Goal: Information Seeking & Learning: Understand process/instructions

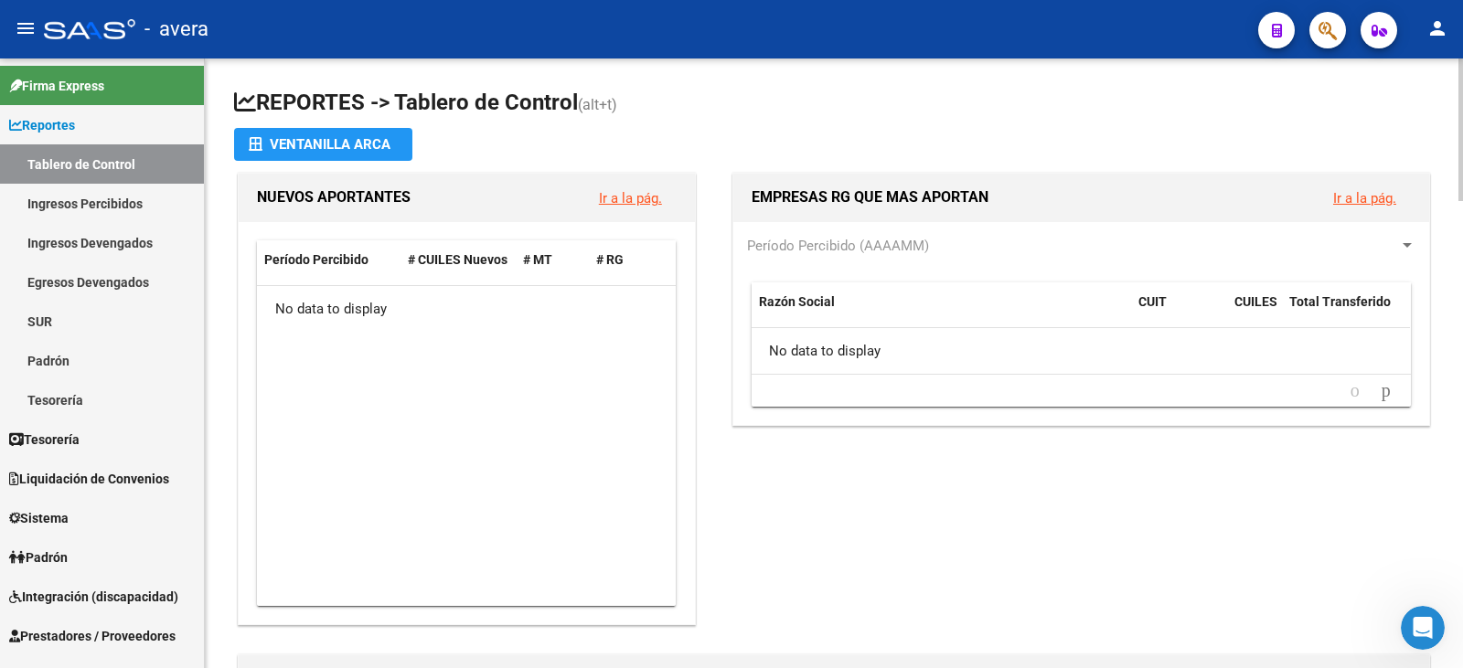
click at [1449, 20] on button "person" at bounding box center [1437, 29] width 37 height 37
click at [1400, 131] on button "exit_to_app Salir" at bounding box center [1400, 121] width 112 height 44
click at [100, 523] on link "Sistema" at bounding box center [102, 517] width 204 height 39
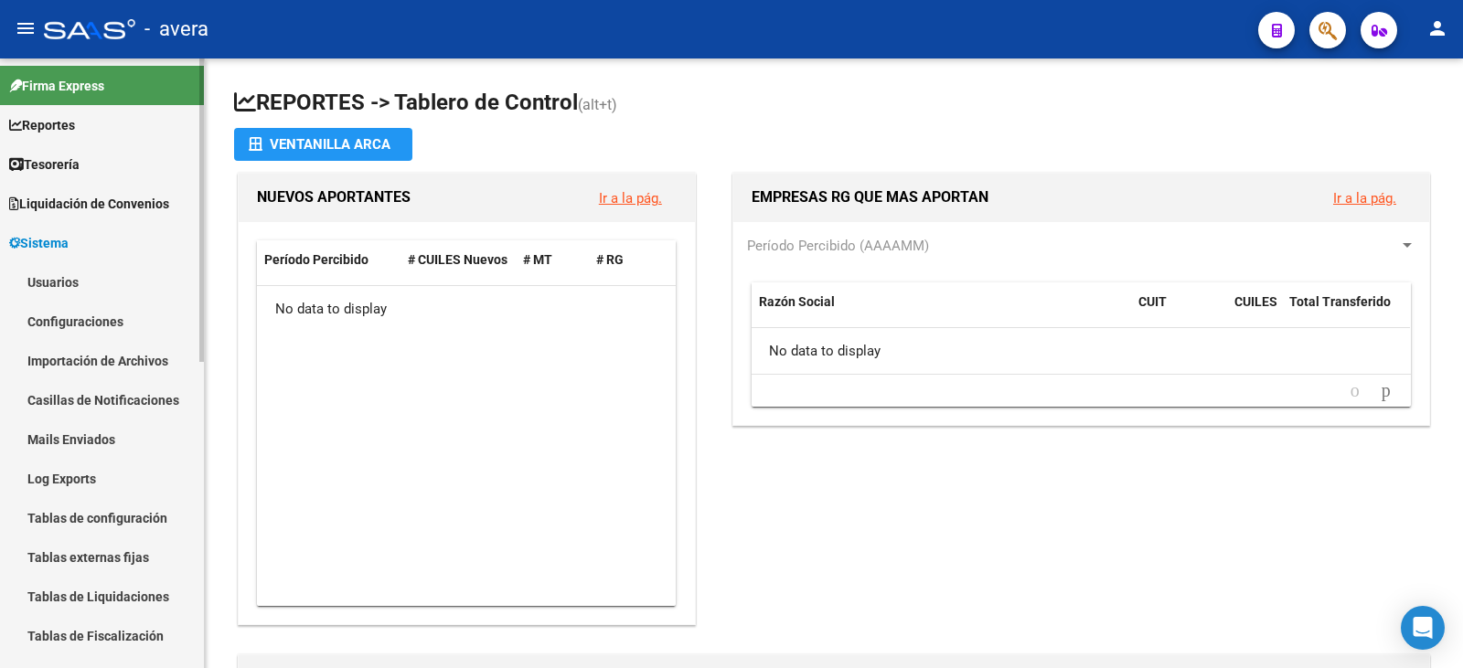
click at [103, 232] on link "Sistema" at bounding box center [102, 242] width 204 height 39
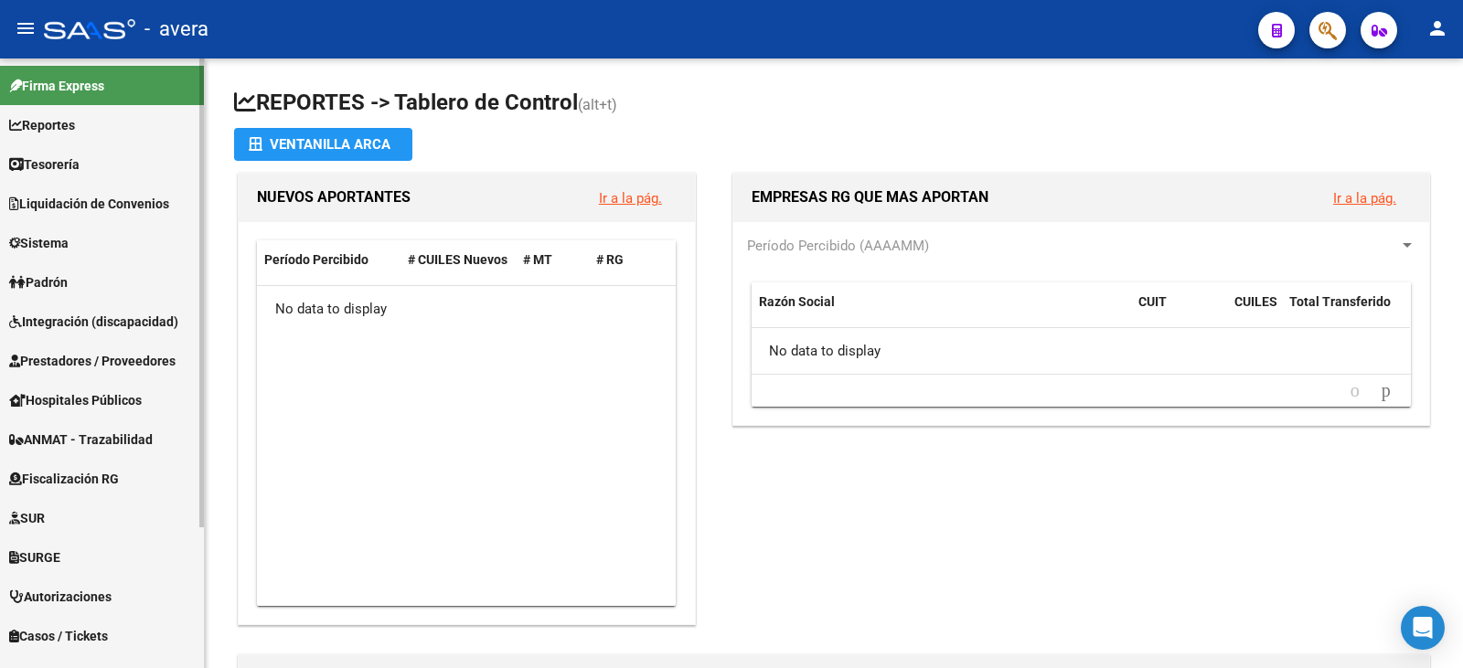
click at [110, 381] on link "Hospitales Públicos" at bounding box center [102, 399] width 204 height 39
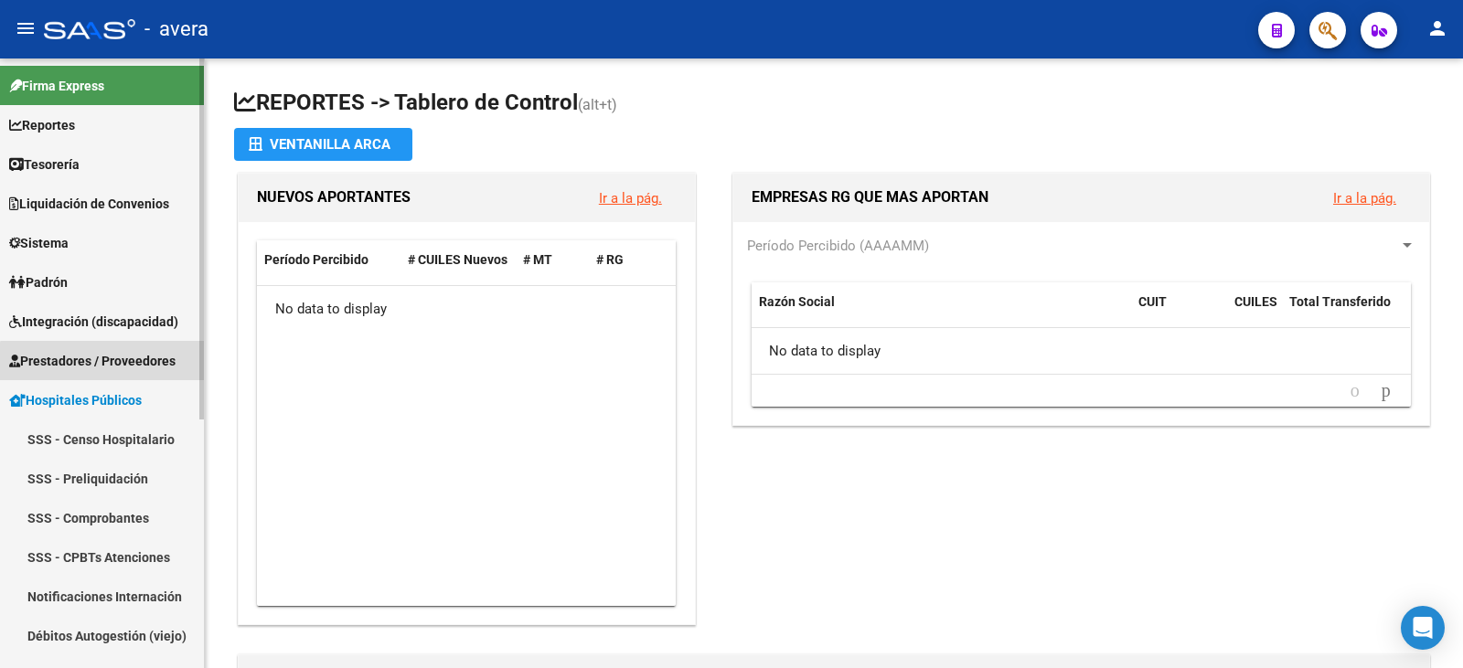
click at [112, 363] on span "Prestadores / Proveedores" at bounding box center [92, 361] width 166 height 20
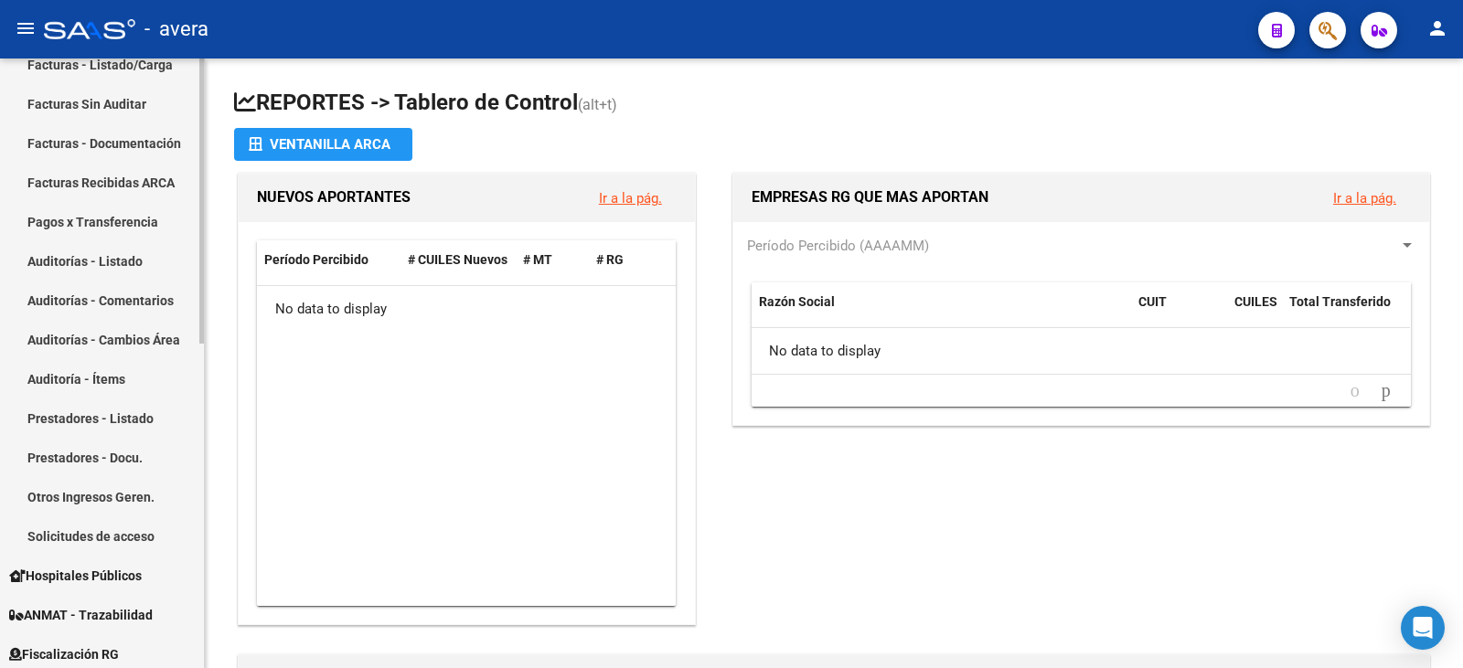
scroll to position [366, 0]
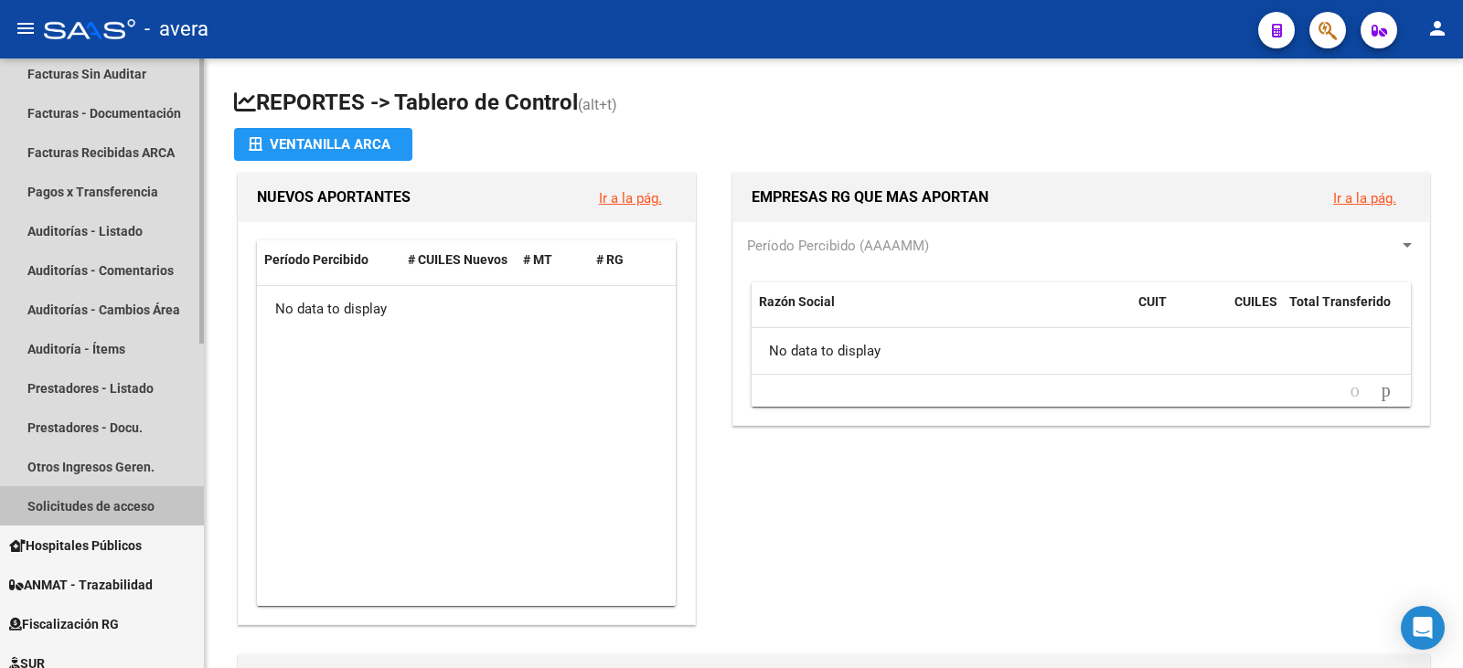
click at [132, 498] on link "Solicitudes de acceso" at bounding box center [102, 505] width 204 height 39
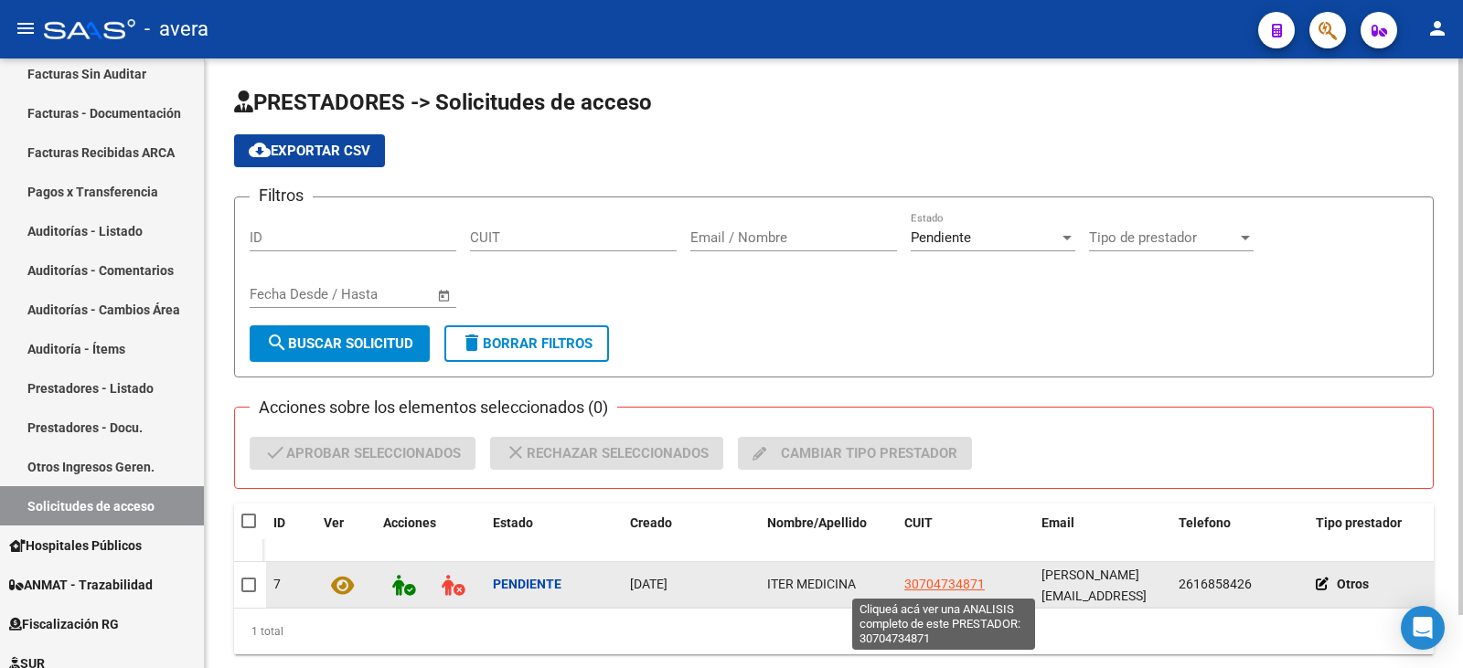
click at [962, 578] on span "30704734871" at bounding box center [944, 584] width 80 height 15
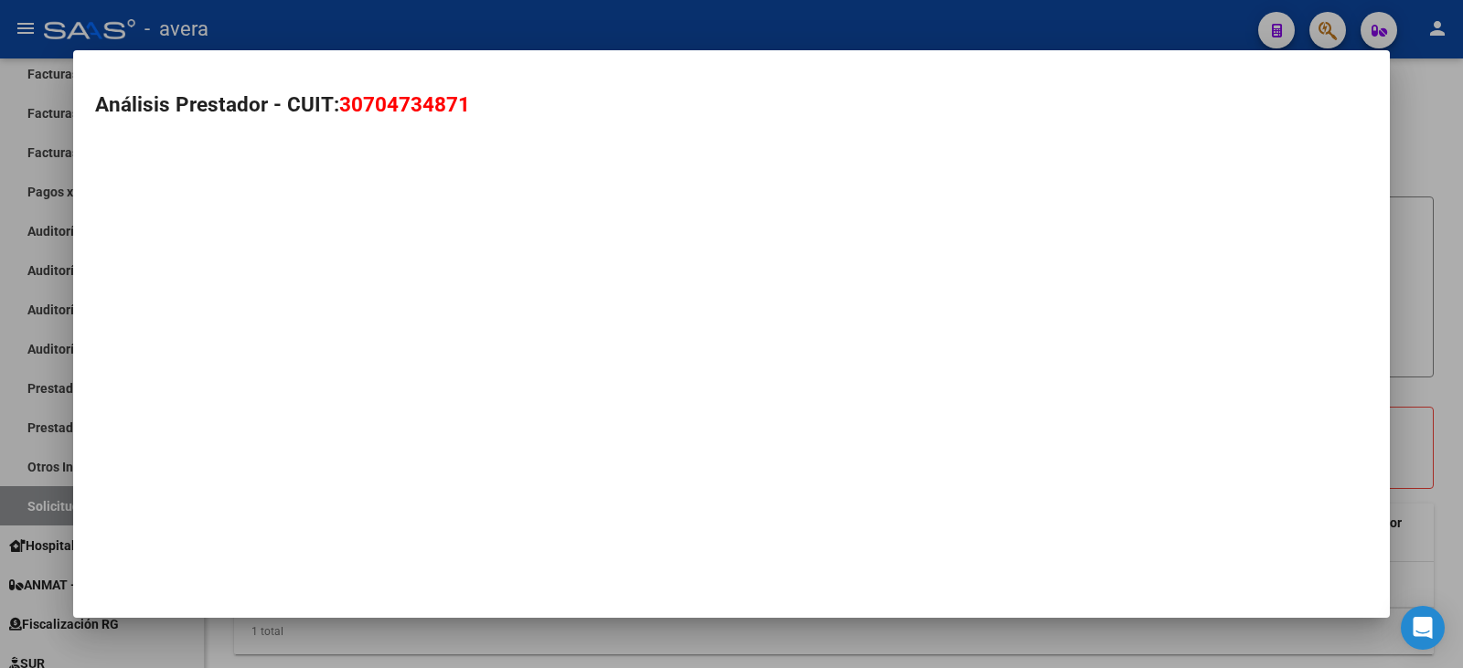
click at [420, 104] on span "30704734871" at bounding box center [404, 104] width 131 height 24
click at [422, 105] on span "30704734871" at bounding box center [404, 104] width 131 height 24
click at [670, 30] on div at bounding box center [731, 334] width 1463 height 668
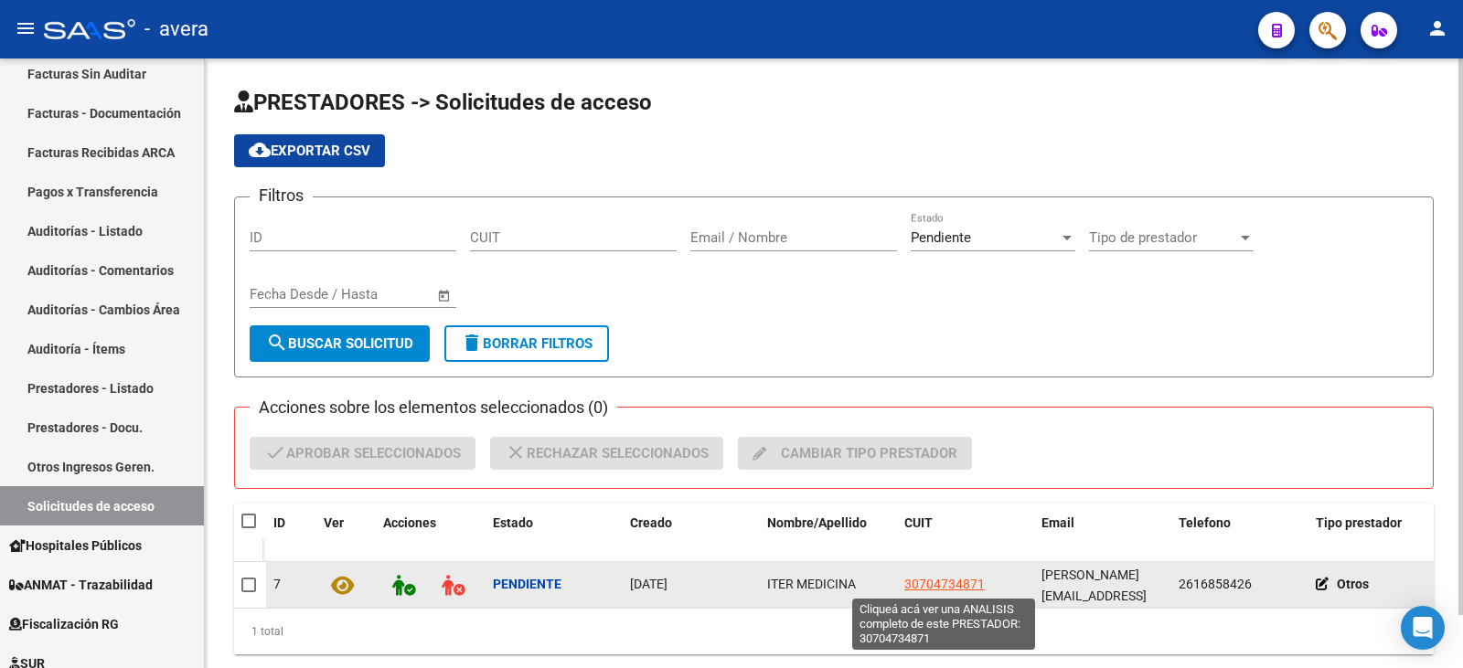
click at [958, 582] on span "30704734871" at bounding box center [944, 584] width 80 height 15
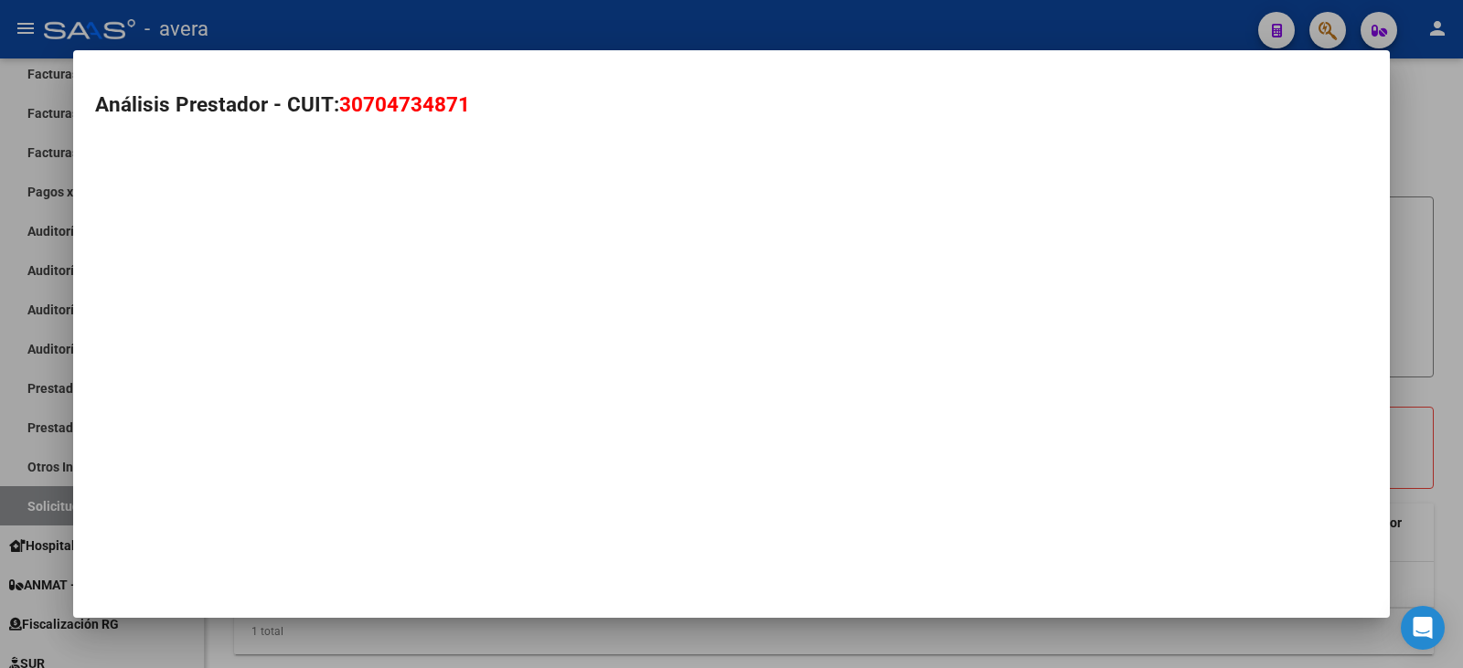
click at [443, 107] on span "30704734871" at bounding box center [404, 104] width 131 height 24
click at [652, 23] on div at bounding box center [731, 334] width 1463 height 668
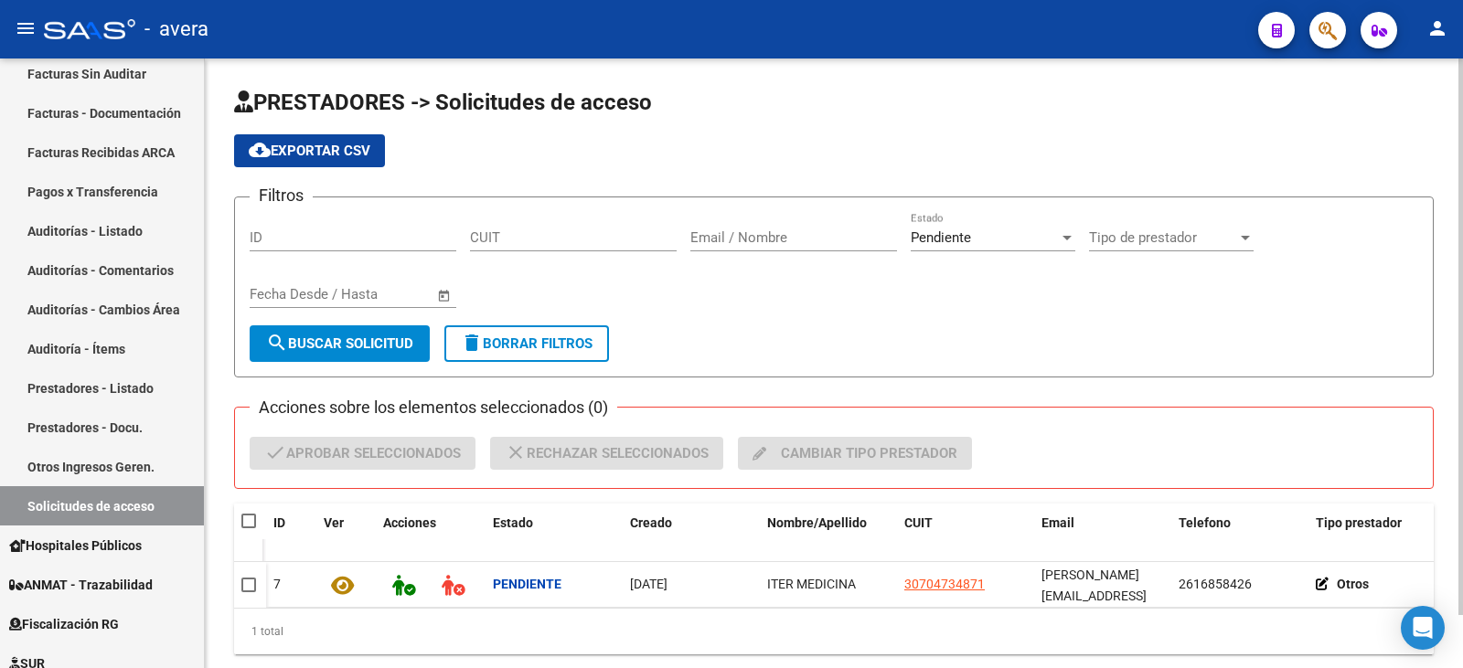
click at [1155, 399] on div "PRESTADORES -> Solicitudes de acceso cloud_download Exportar CSV Filtros ID CUI…" at bounding box center [833, 371] width 1199 height 567
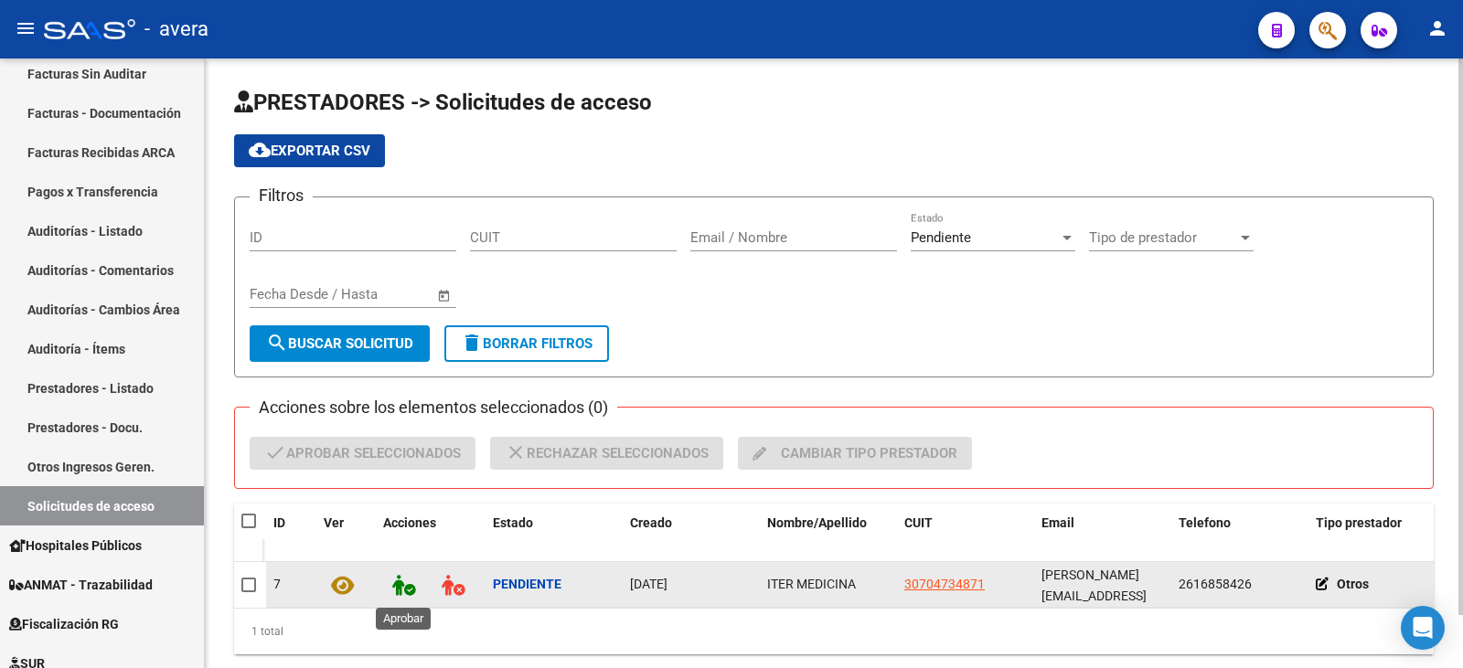
click at [397, 590] on icon at bounding box center [403, 585] width 23 height 21
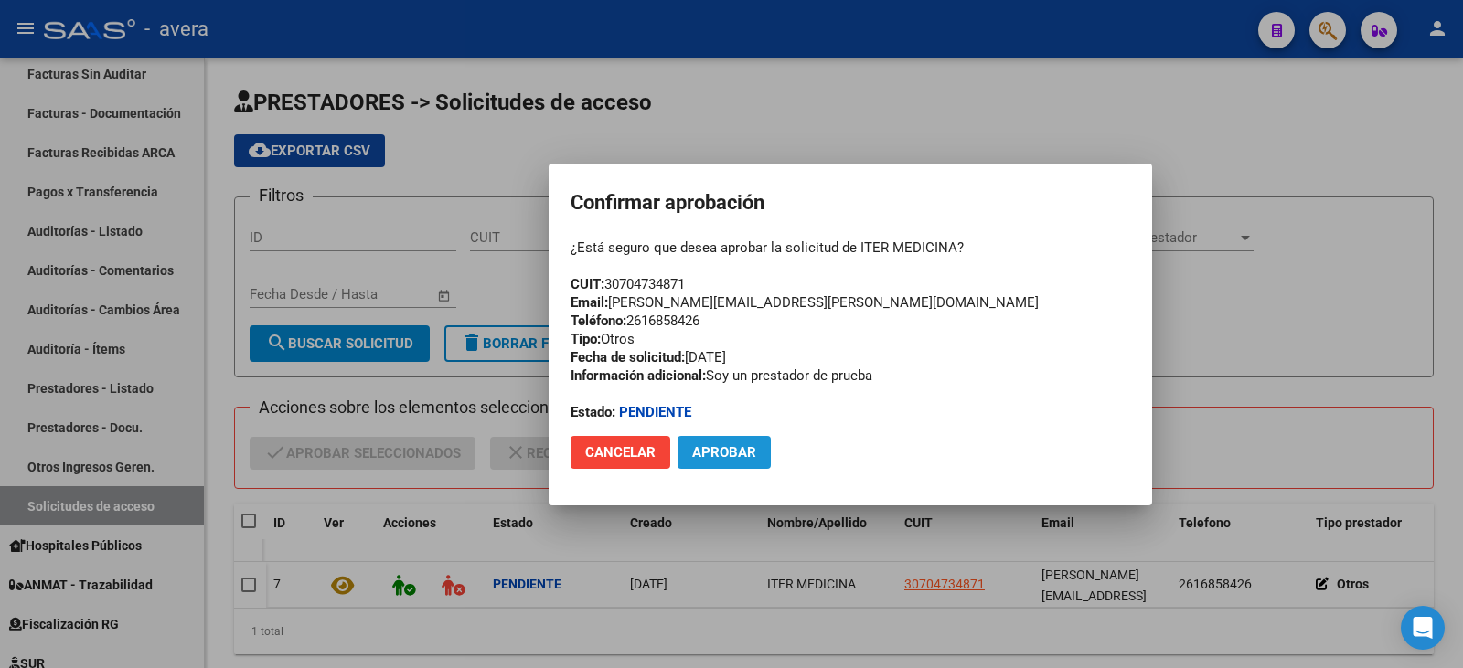
click at [722, 459] on span "Aprobar" at bounding box center [724, 452] width 64 height 16
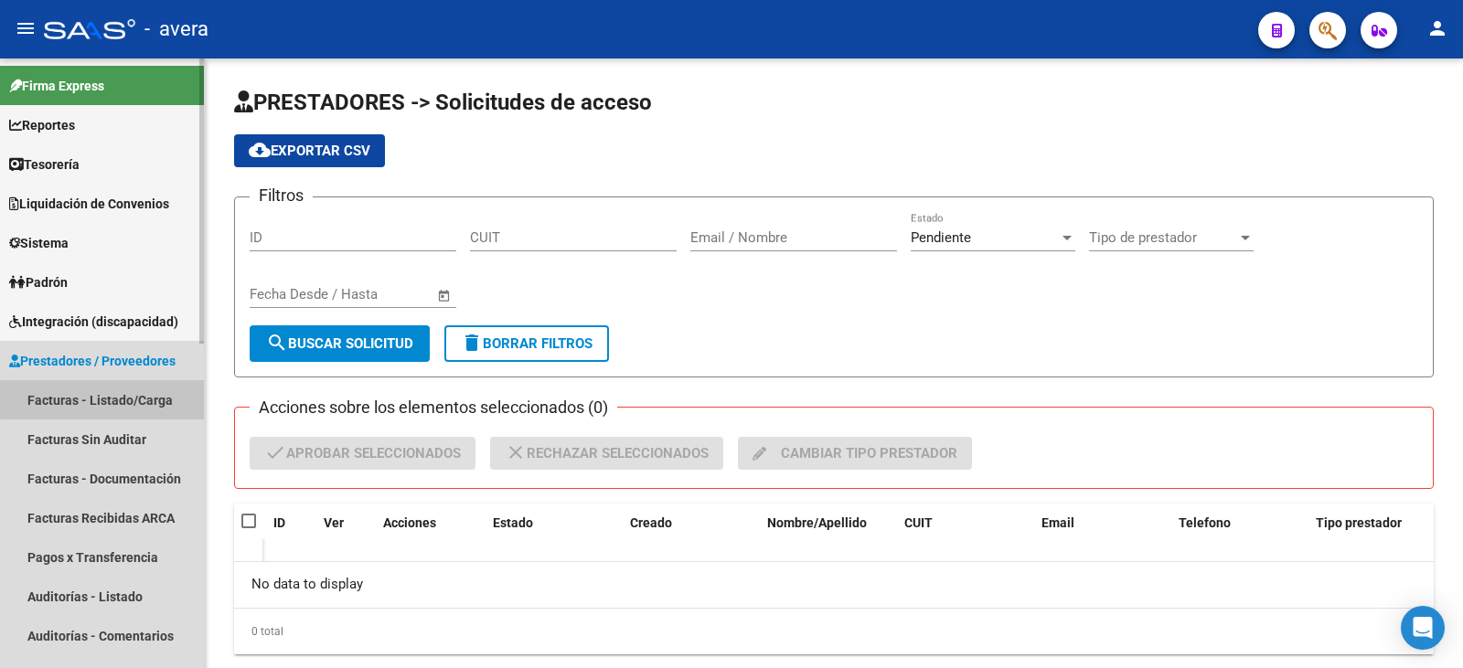
click at [122, 388] on link "Facturas - Listado/Carga" at bounding box center [102, 399] width 204 height 39
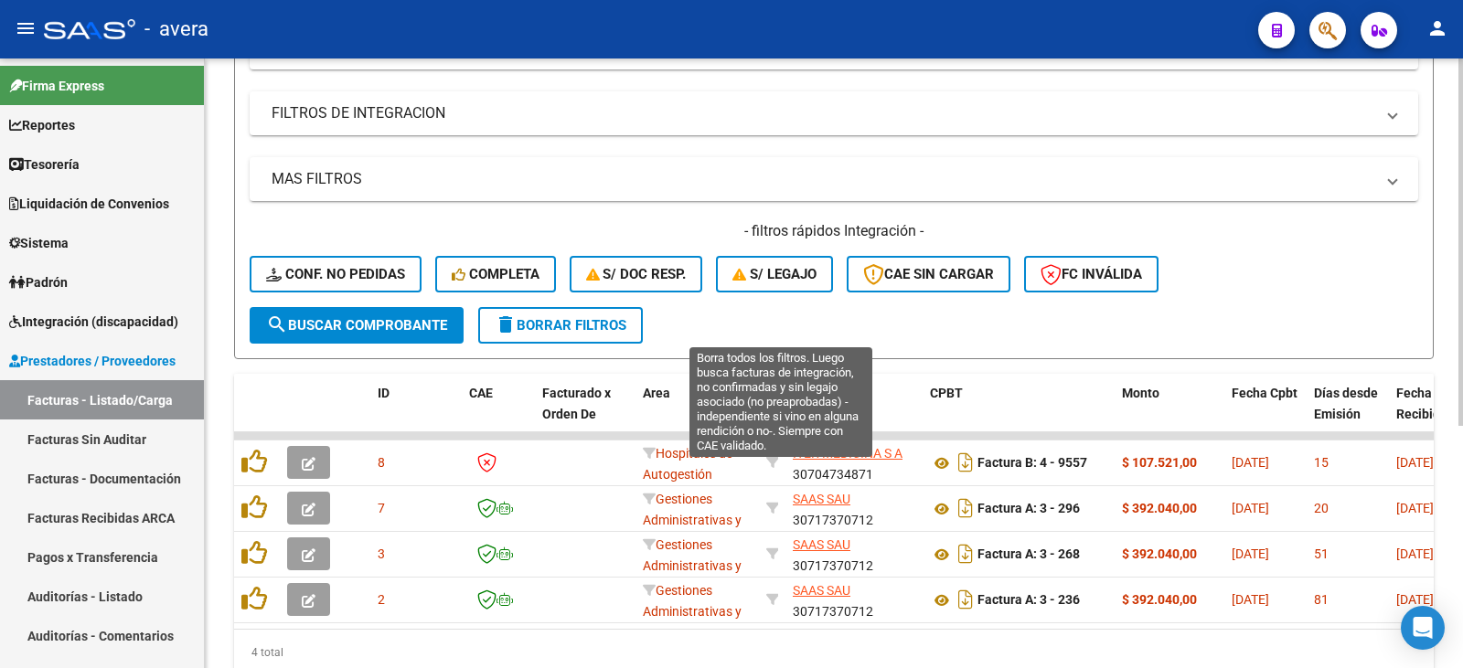
scroll to position [366, 0]
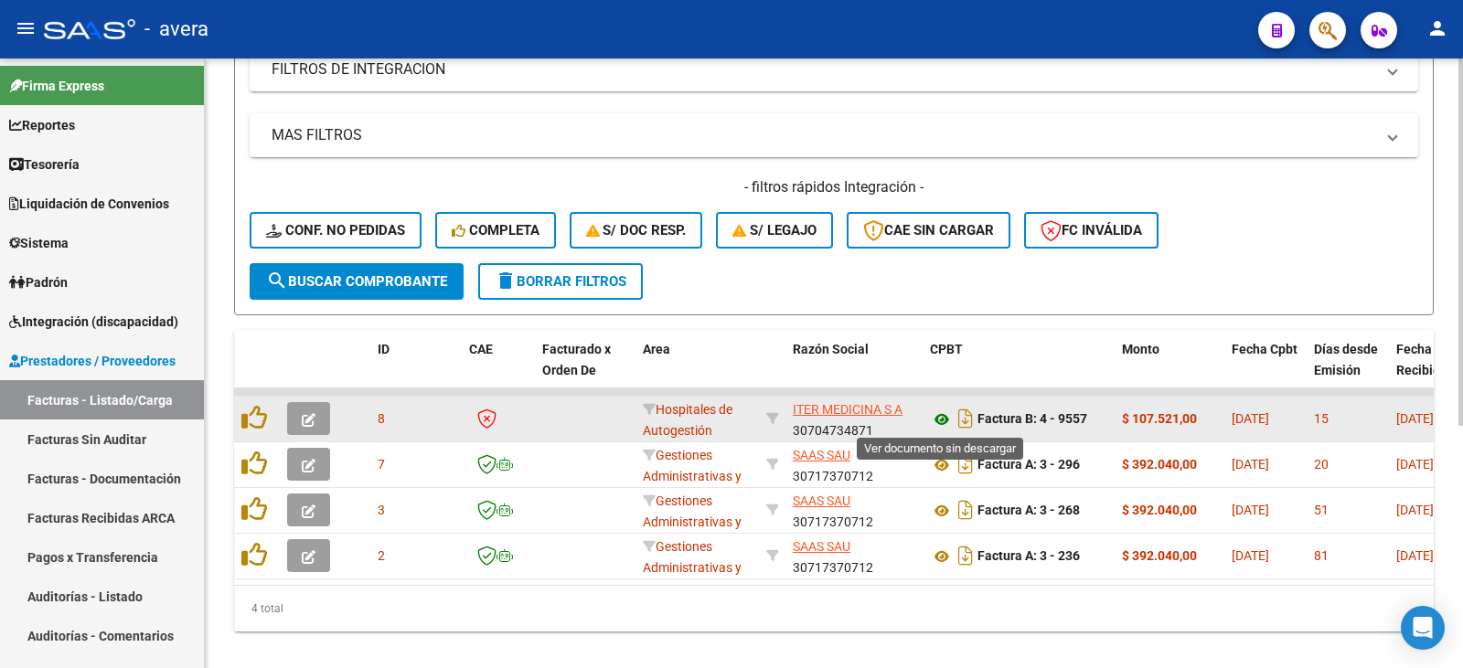
click at [939, 417] on icon at bounding box center [942, 420] width 24 height 22
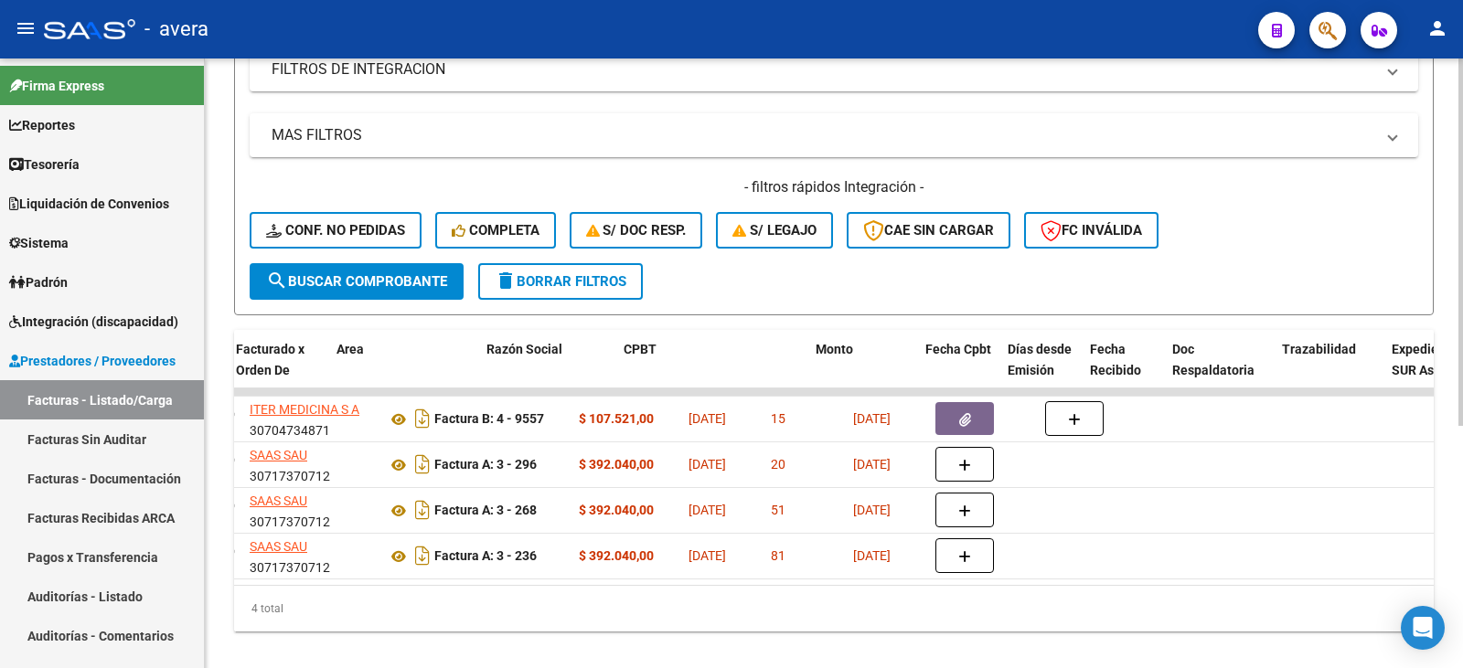
scroll to position [0, 558]
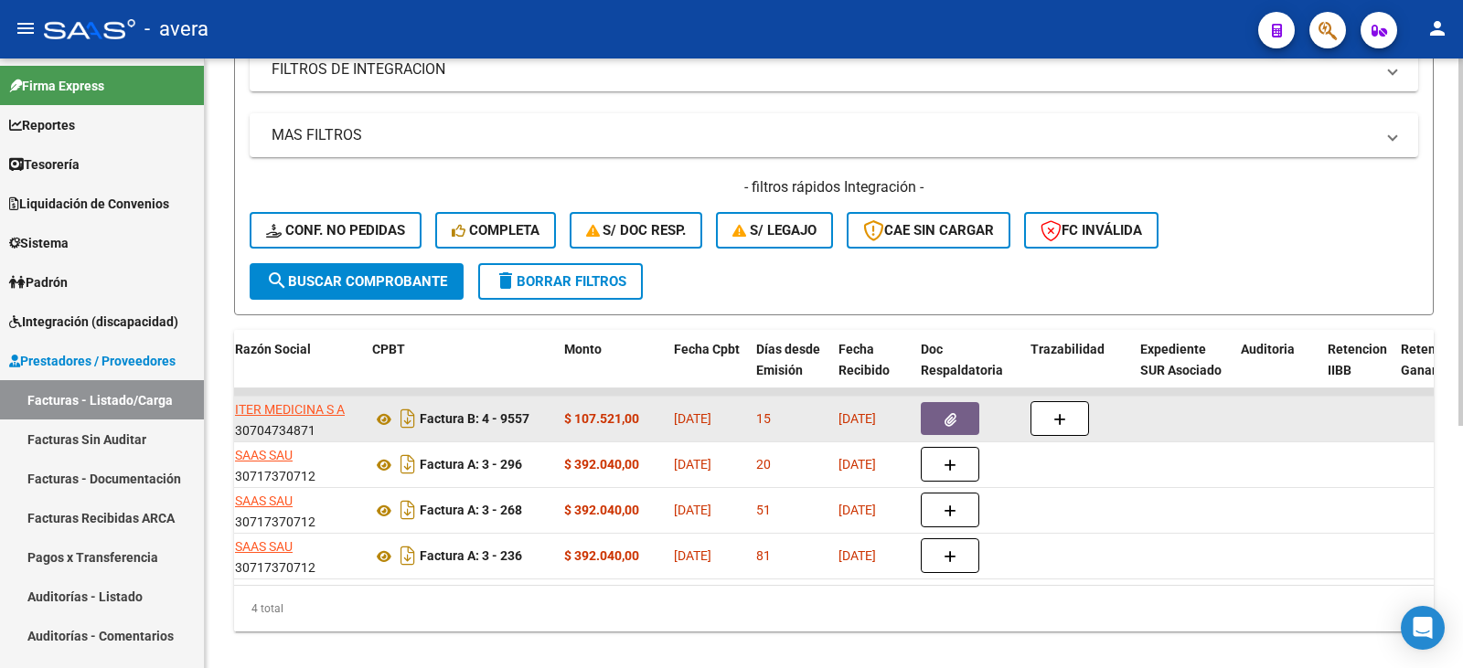
click at [954, 410] on span "button" at bounding box center [950, 418] width 12 height 16
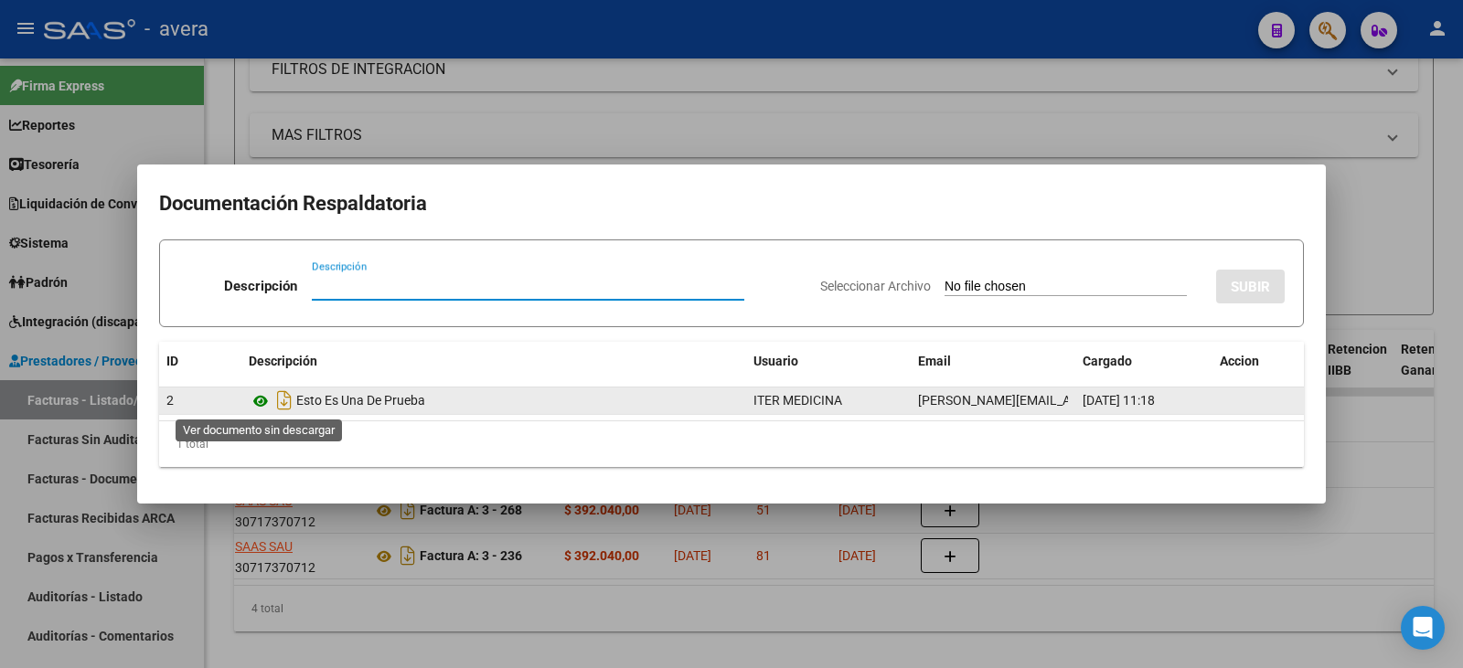
click at [262, 408] on icon at bounding box center [261, 401] width 24 height 22
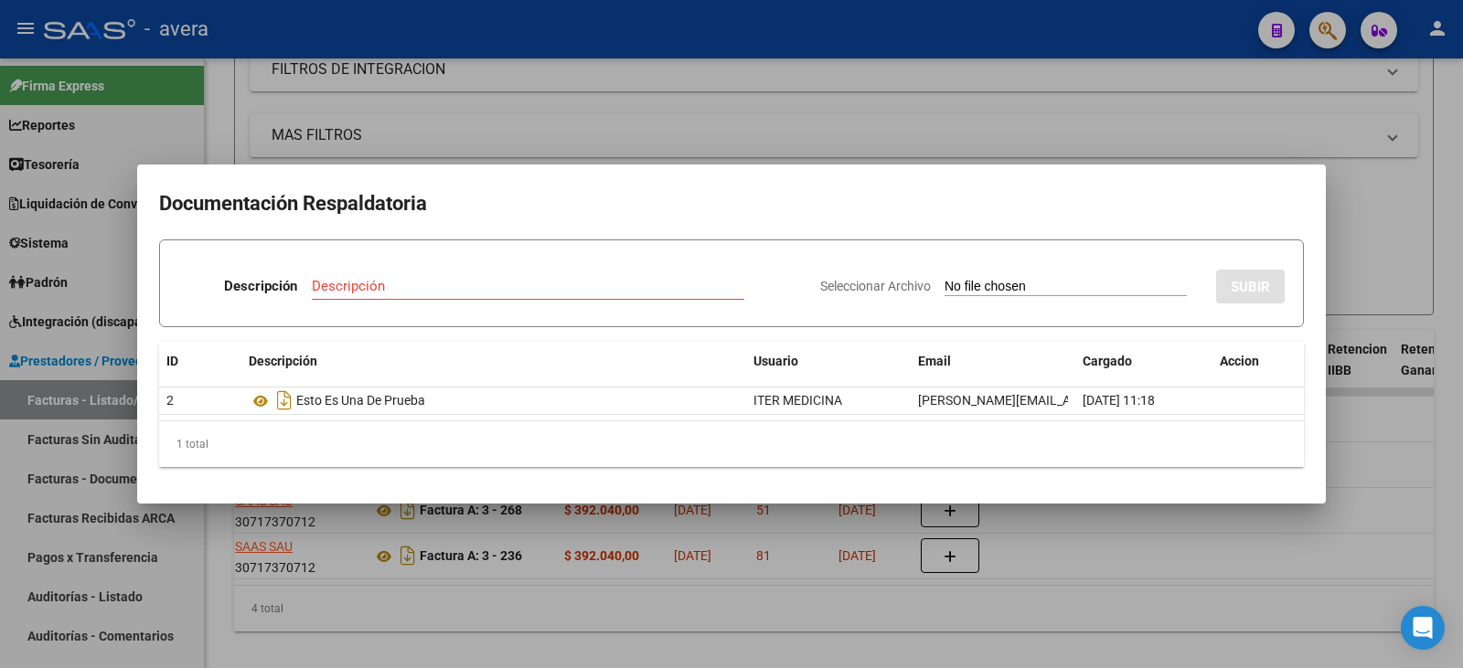
click at [1348, 224] on div at bounding box center [731, 334] width 1463 height 668
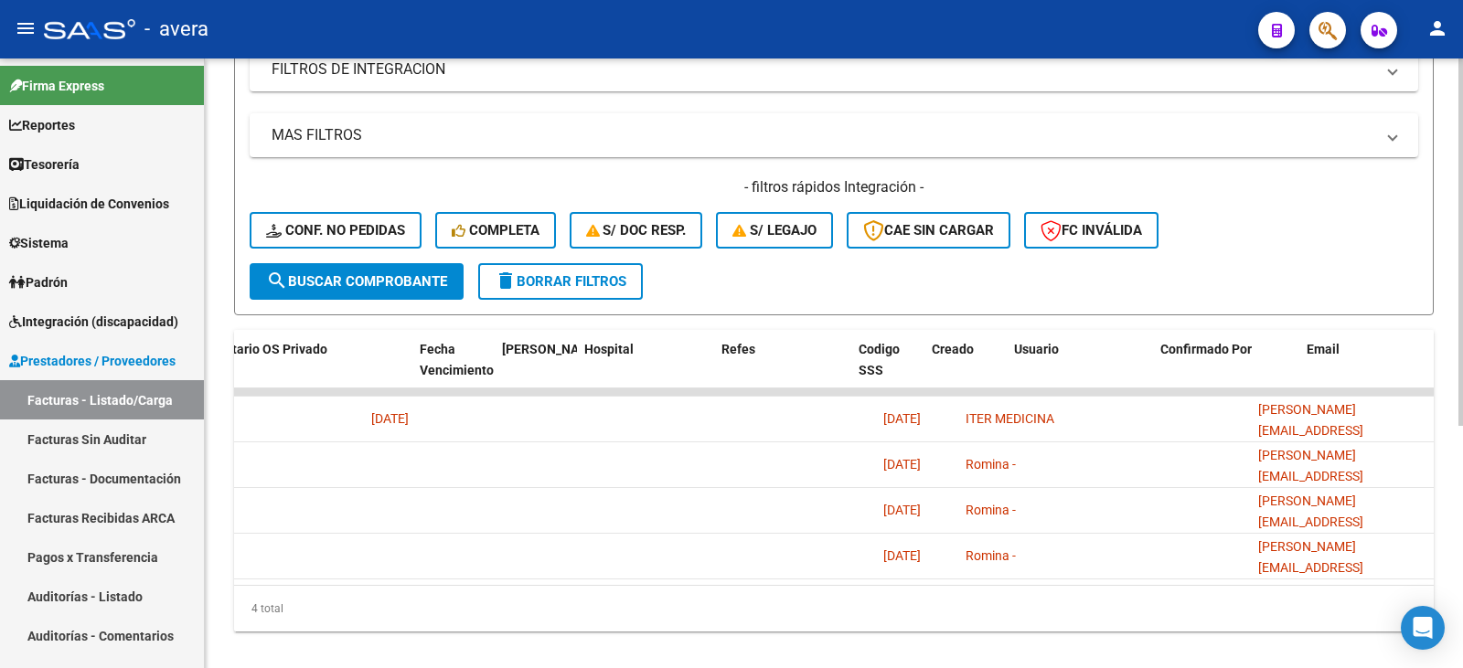
scroll to position [0, 0]
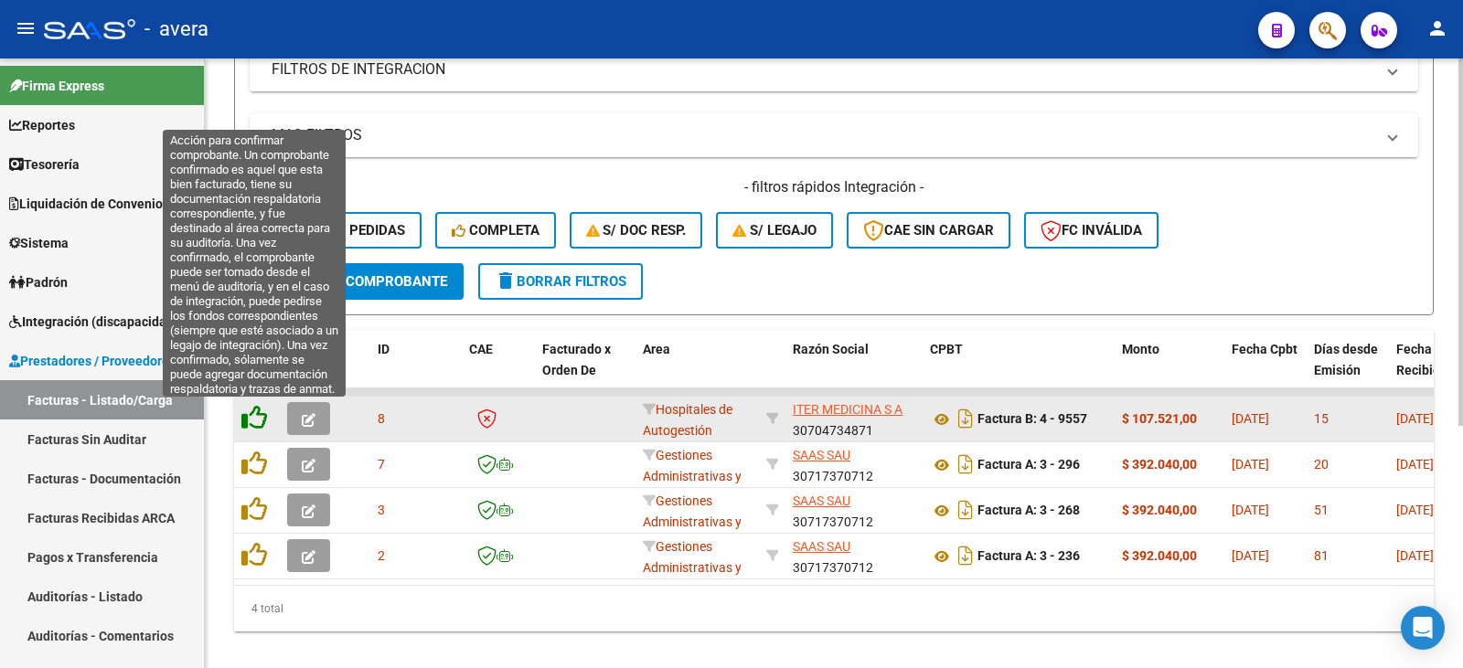
click at [263, 416] on icon at bounding box center [254, 418] width 26 height 26
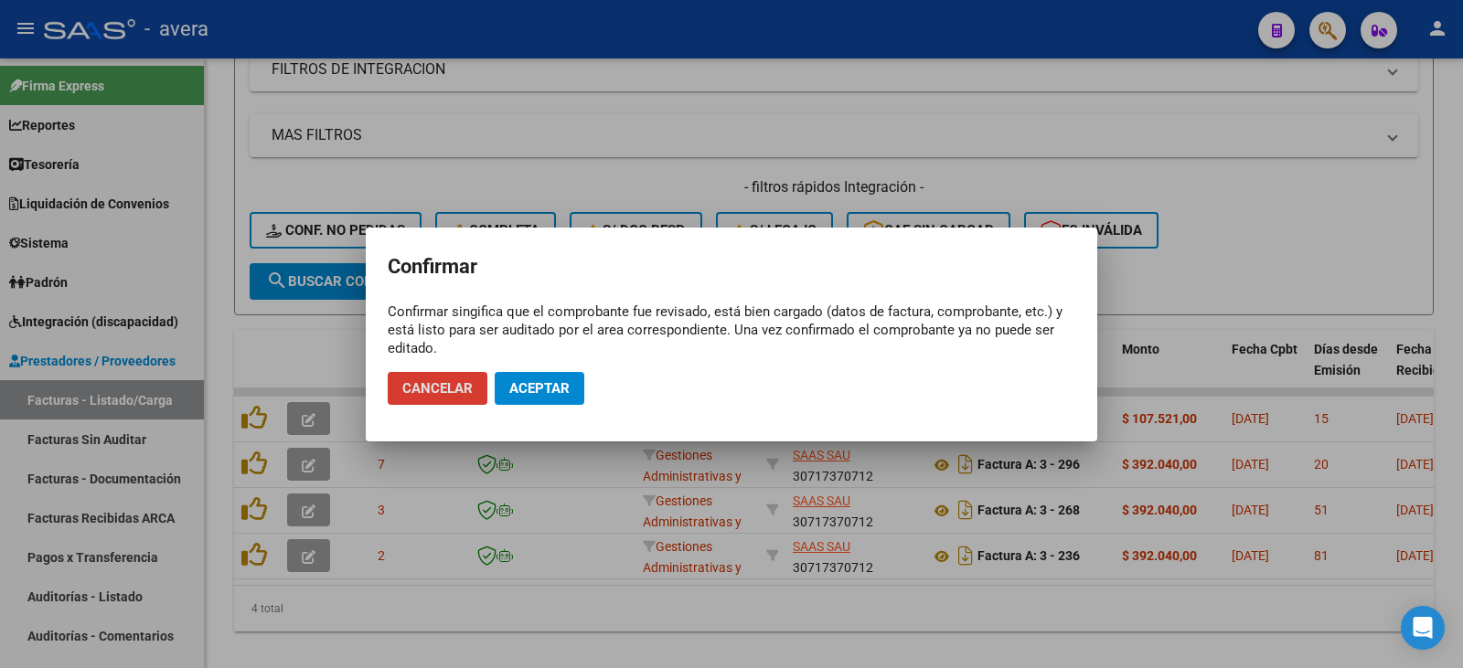
click at [427, 388] on span "Cancelar" at bounding box center [437, 388] width 70 height 16
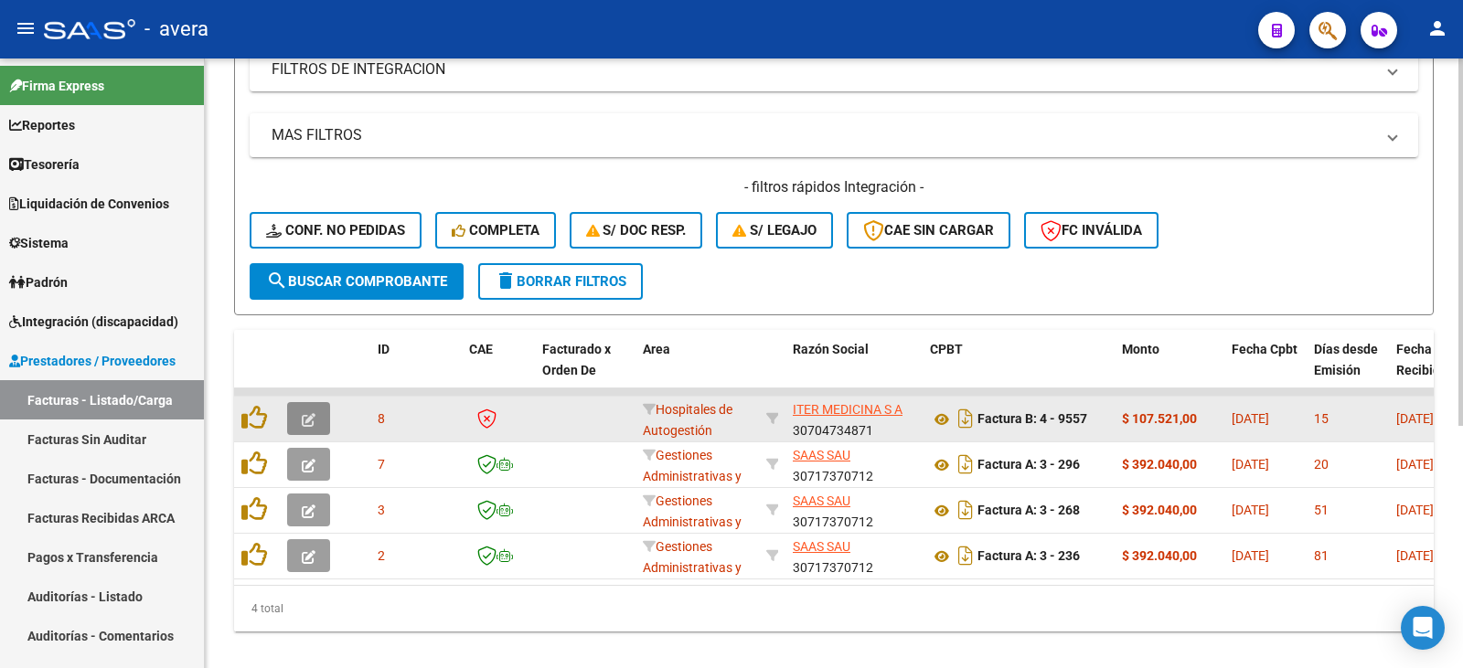
click at [307, 423] on icon "button" at bounding box center [309, 420] width 14 height 14
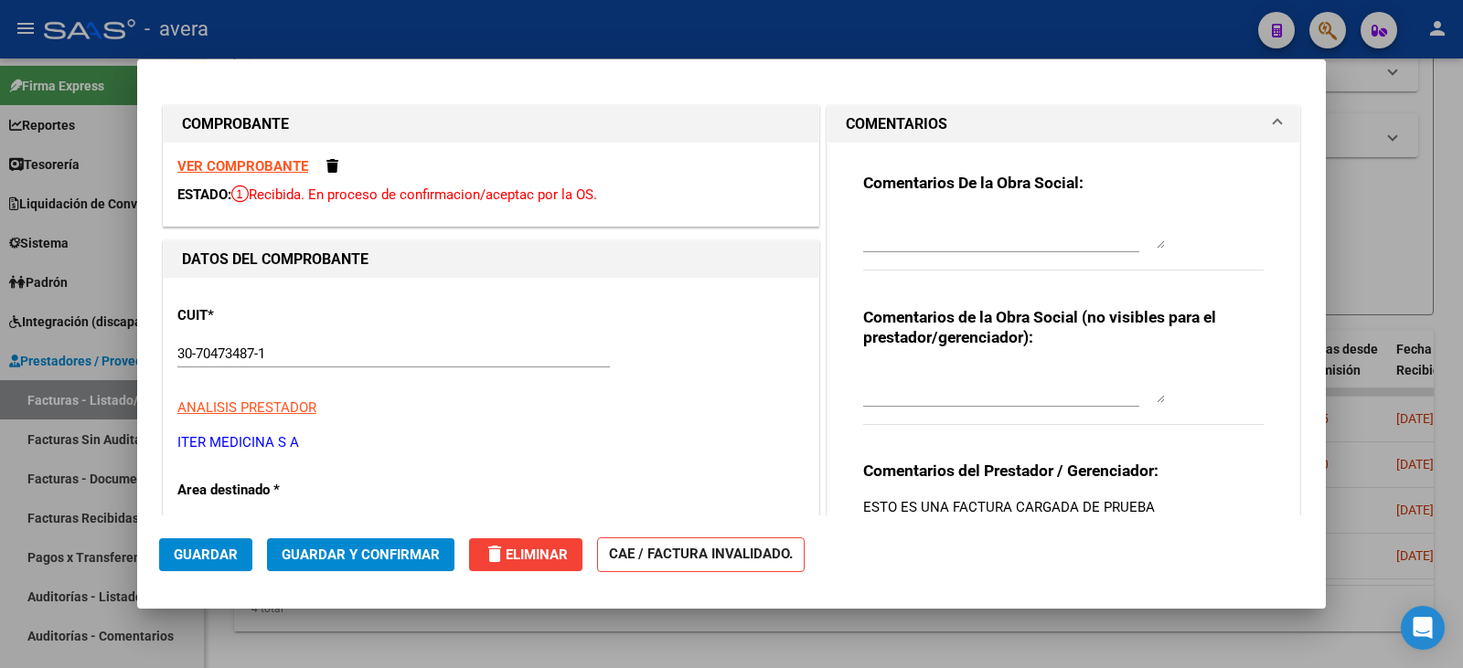
click at [1011, 231] on textarea at bounding box center [1014, 230] width 302 height 37
click at [1367, 117] on div at bounding box center [731, 334] width 1463 height 668
type input "$ 0,00"
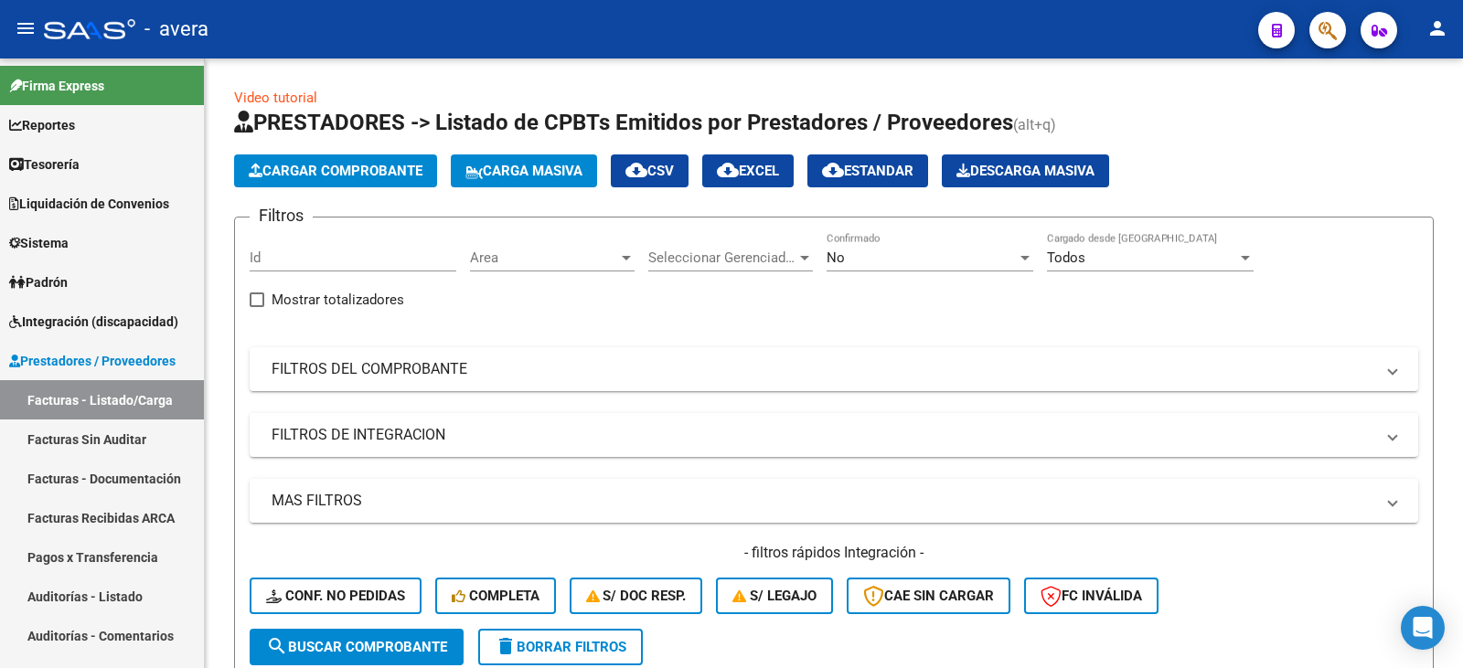
drag, startPoint x: 1402, startPoint y: 1, endPoint x: 1009, endPoint y: 32, distance: 394.3
click at [1009, 32] on div "- avera" at bounding box center [643, 29] width 1199 height 40
click at [1426, 35] on mat-icon "person" at bounding box center [1437, 28] width 22 height 22
click at [1430, 35] on div at bounding box center [731, 334] width 1463 height 668
click at [1441, 33] on mat-icon "person" at bounding box center [1437, 28] width 22 height 22
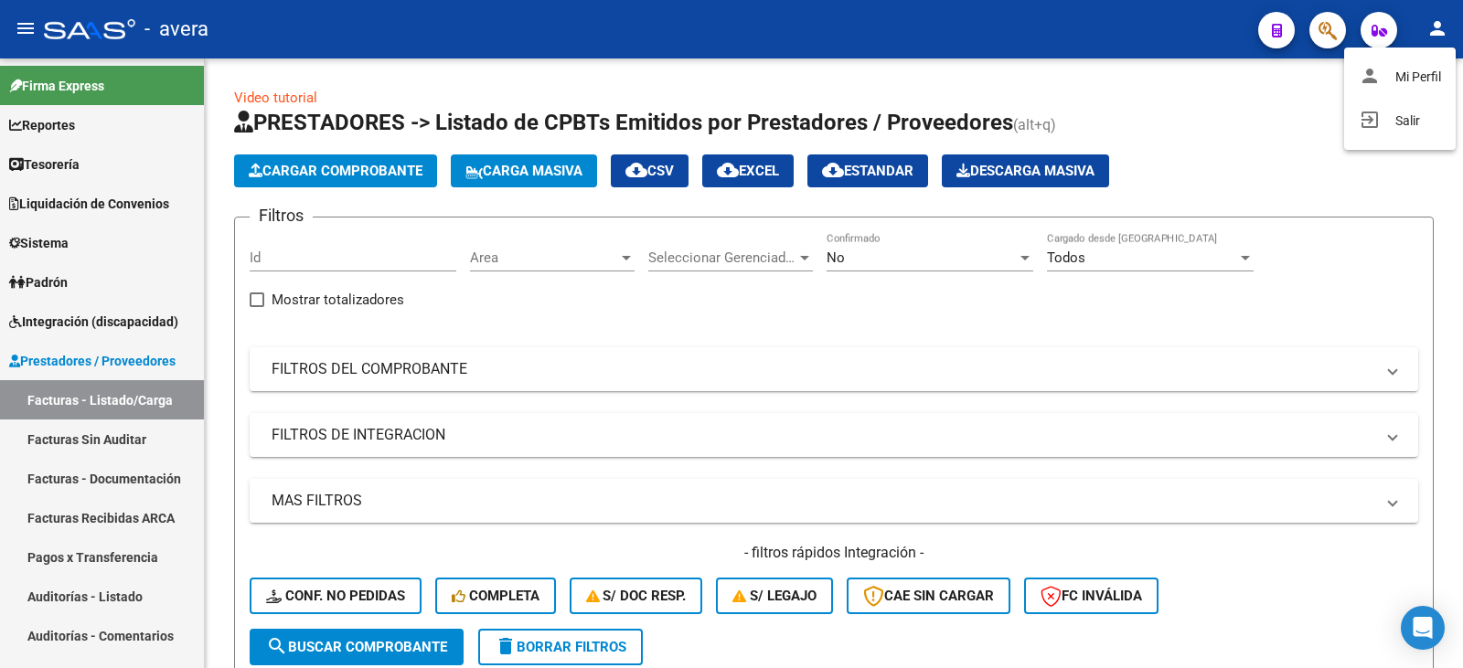
click at [1058, 46] on div at bounding box center [731, 334] width 1463 height 668
click at [1441, 31] on mat-icon "person" at bounding box center [1437, 28] width 22 height 22
click at [1400, 128] on button "exit_to_app Salir" at bounding box center [1400, 121] width 112 height 44
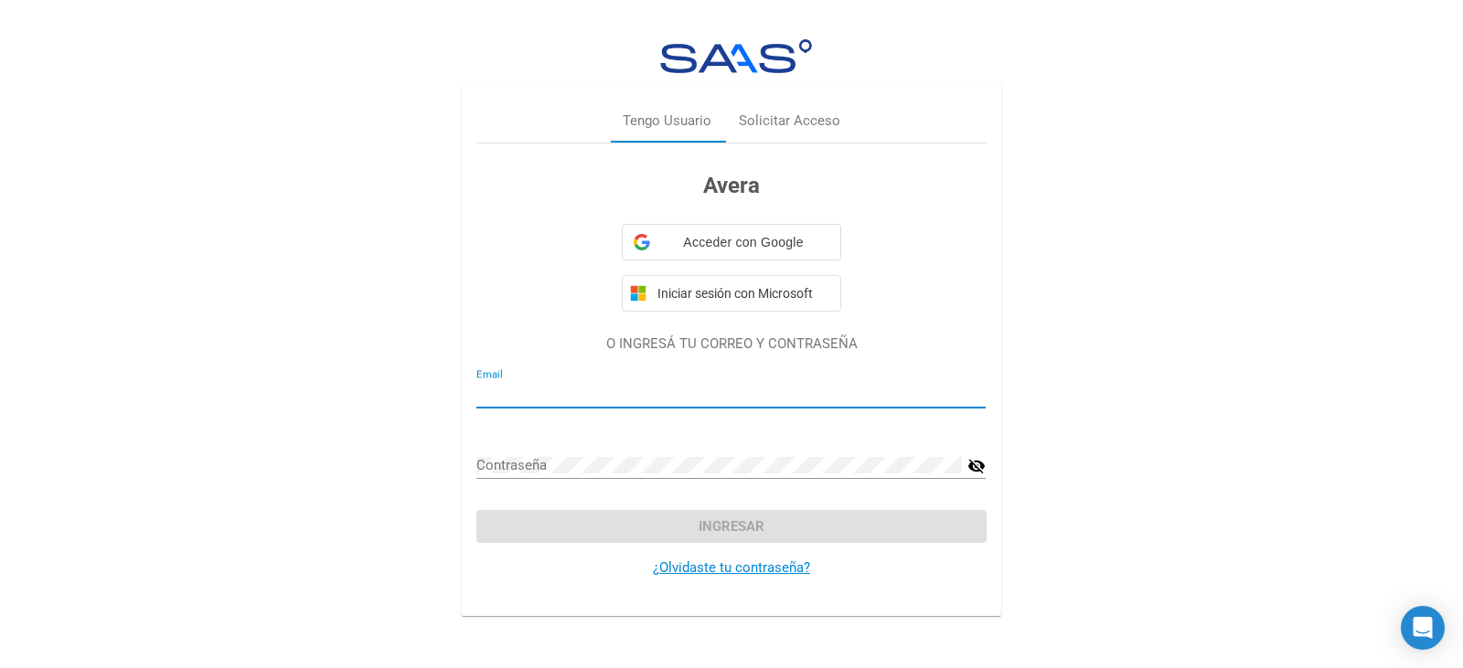
type input "[PERSON_NAME][EMAIL_ADDRESS][PERSON_NAME][DOMAIN_NAME]"
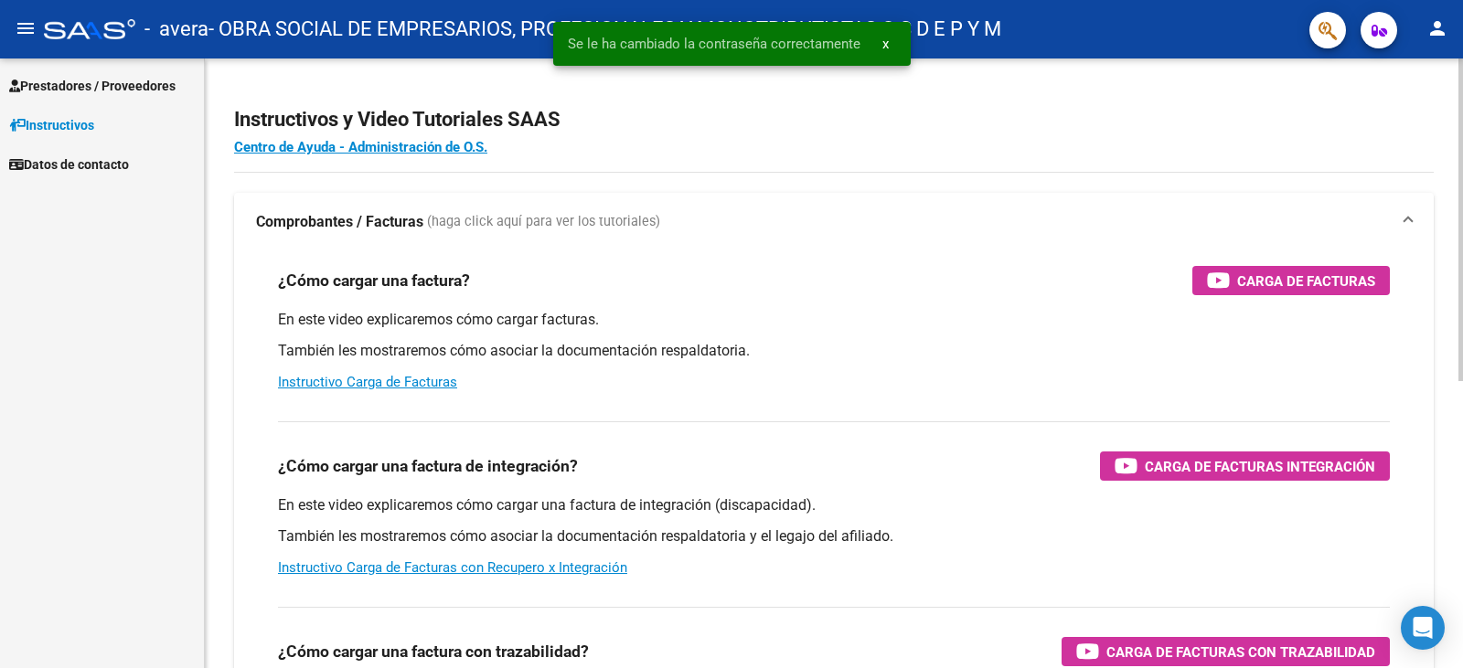
click at [639, 128] on h2 "Instructivos y Video Tutoriales SAAS" at bounding box center [833, 119] width 1199 height 35
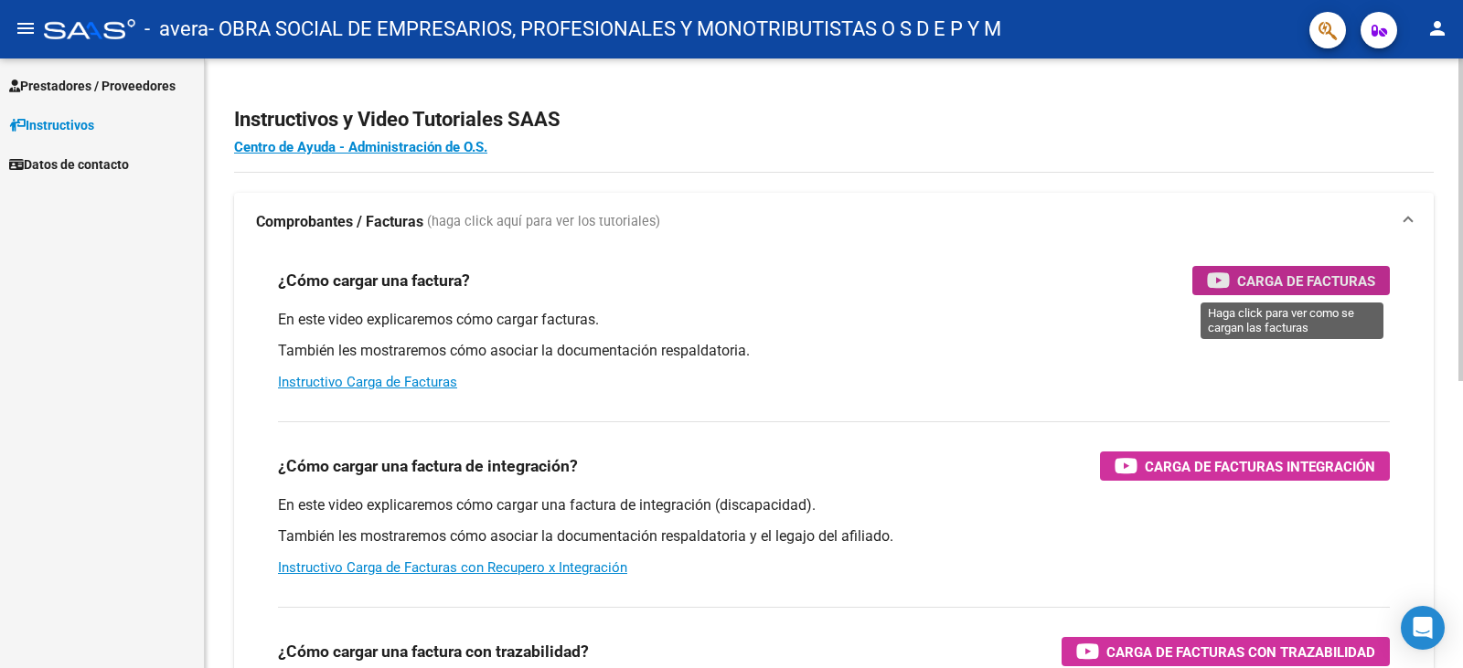
click at [1323, 288] on span "Carga de Facturas" at bounding box center [1306, 281] width 138 height 23
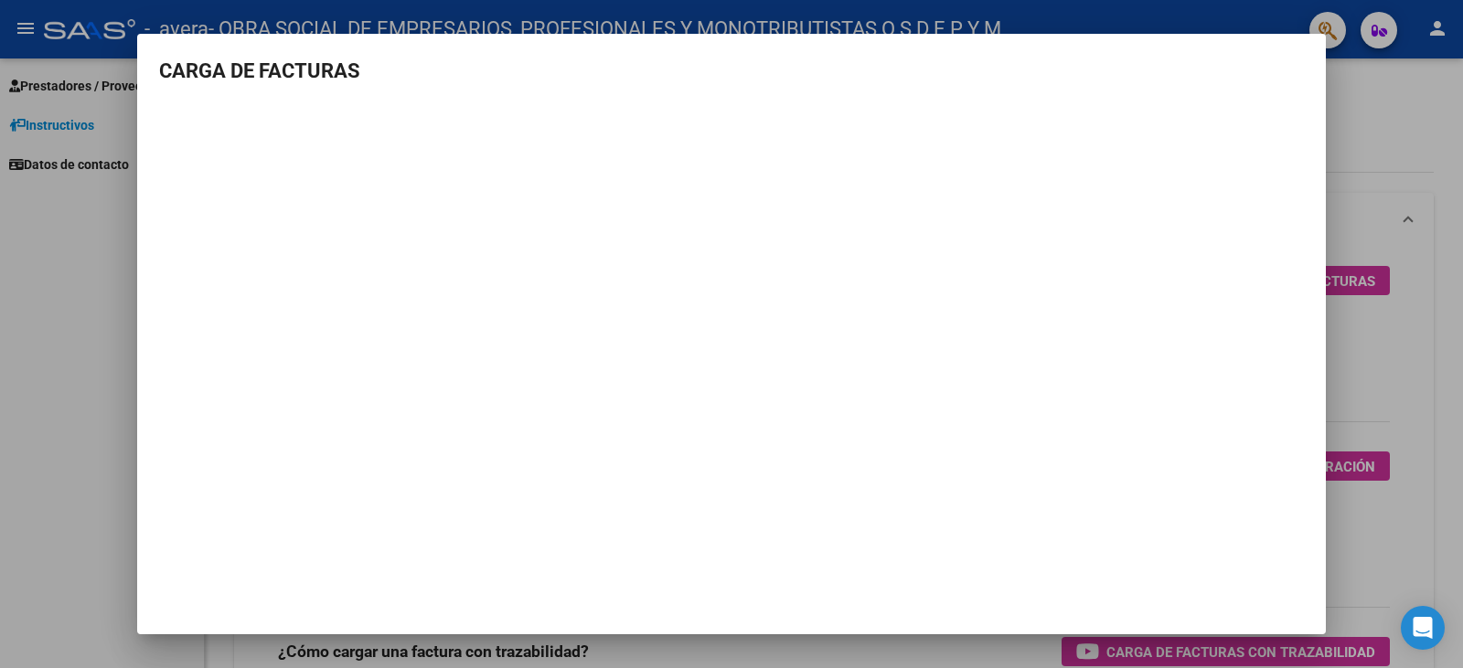
click at [1360, 119] on div at bounding box center [731, 334] width 1463 height 668
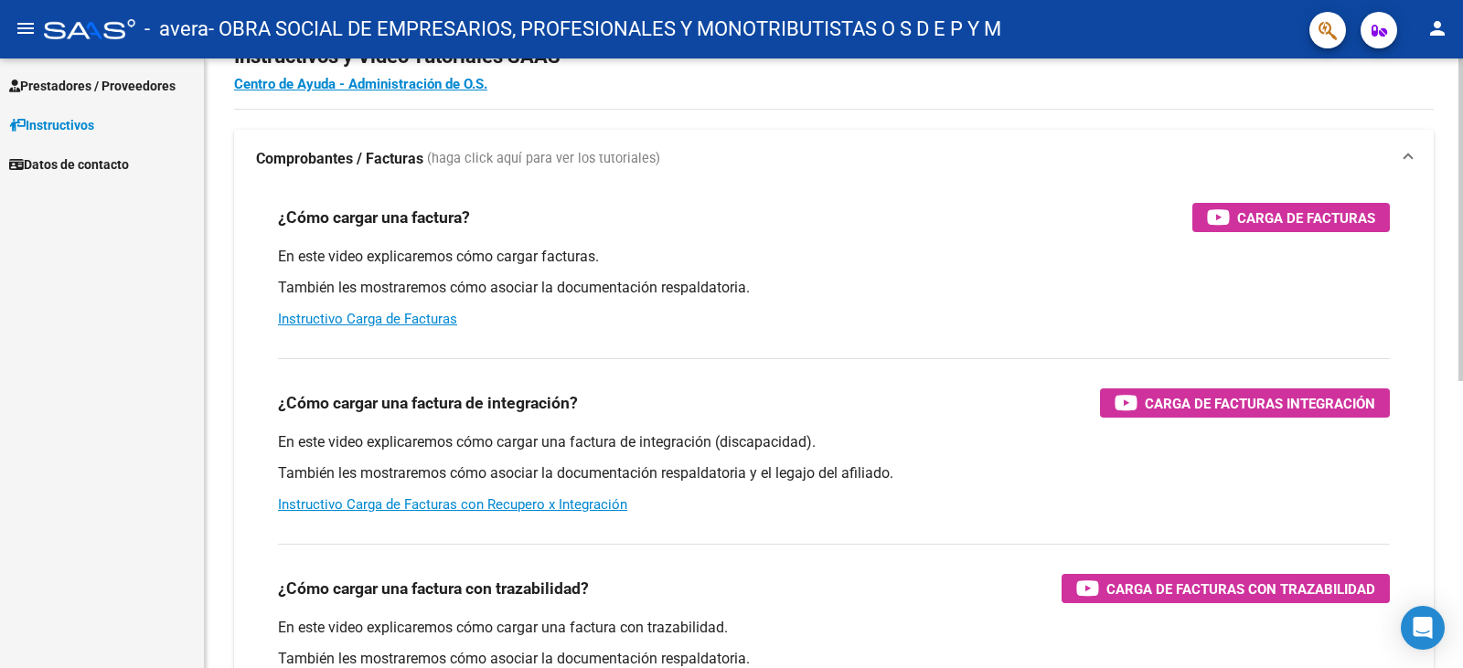
scroll to position [91, 0]
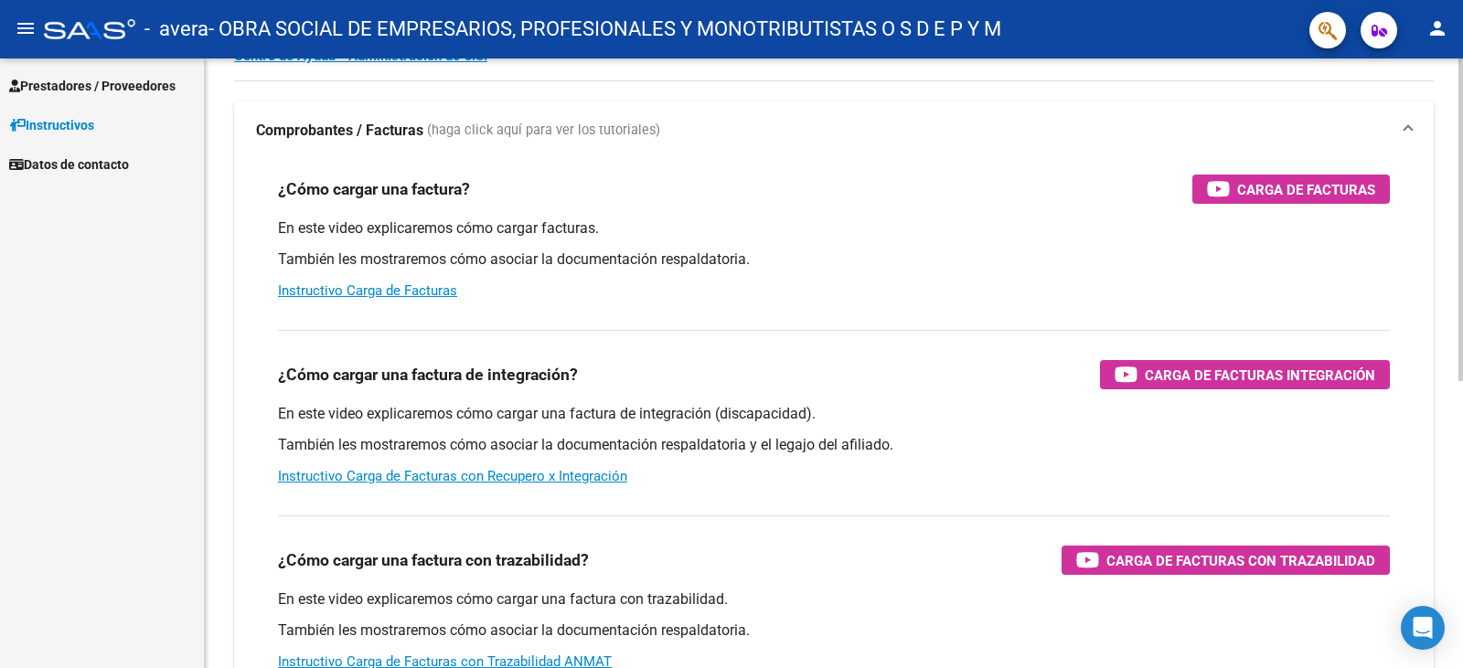
click at [1224, 372] on span "Carga de Facturas Integración" at bounding box center [1259, 375] width 230 height 23
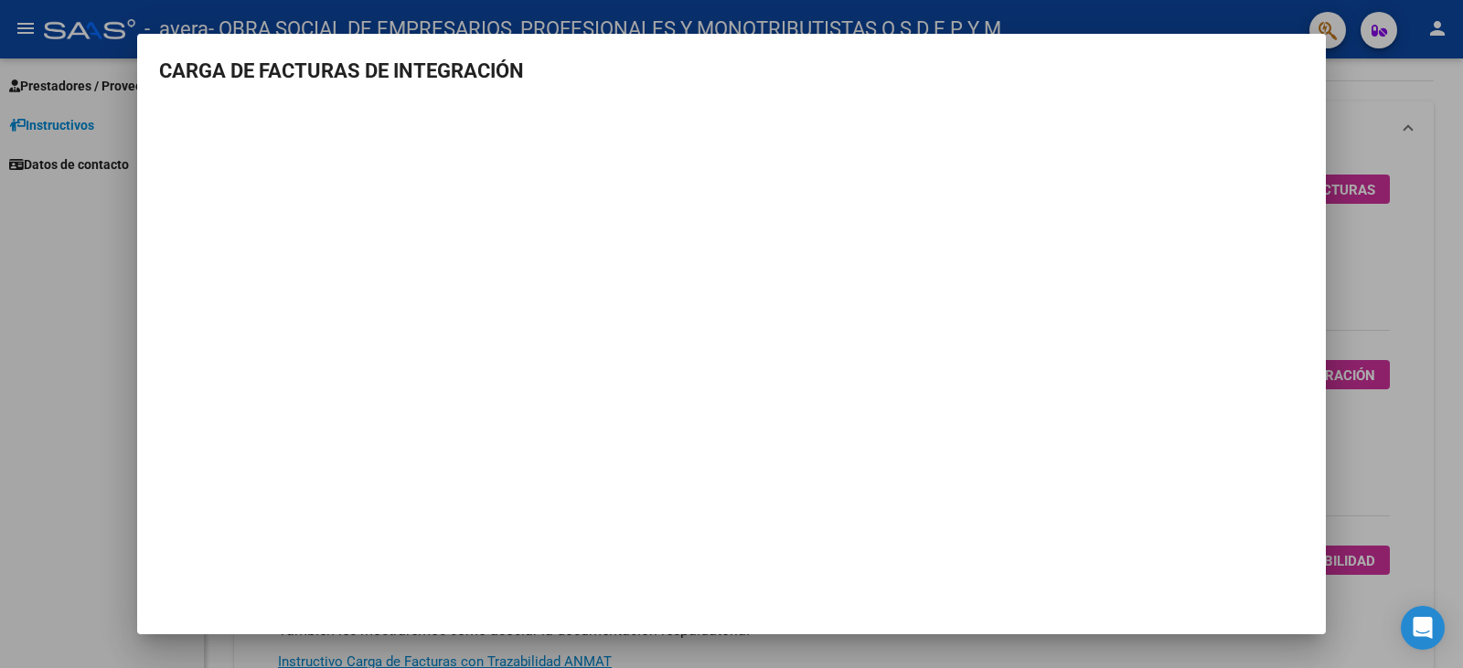
click at [1390, 145] on div at bounding box center [731, 334] width 1463 height 668
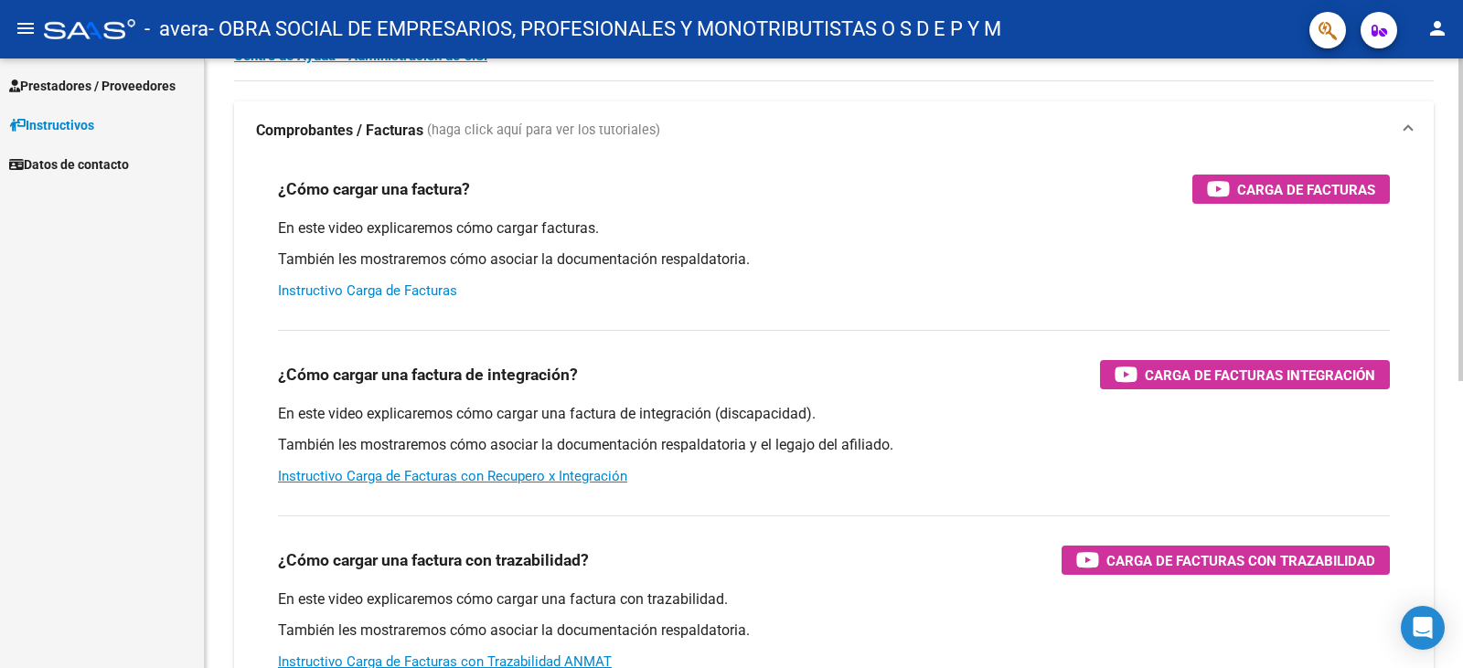
click at [400, 296] on link "Instructivo Carga de Facturas" at bounding box center [367, 290] width 179 height 16
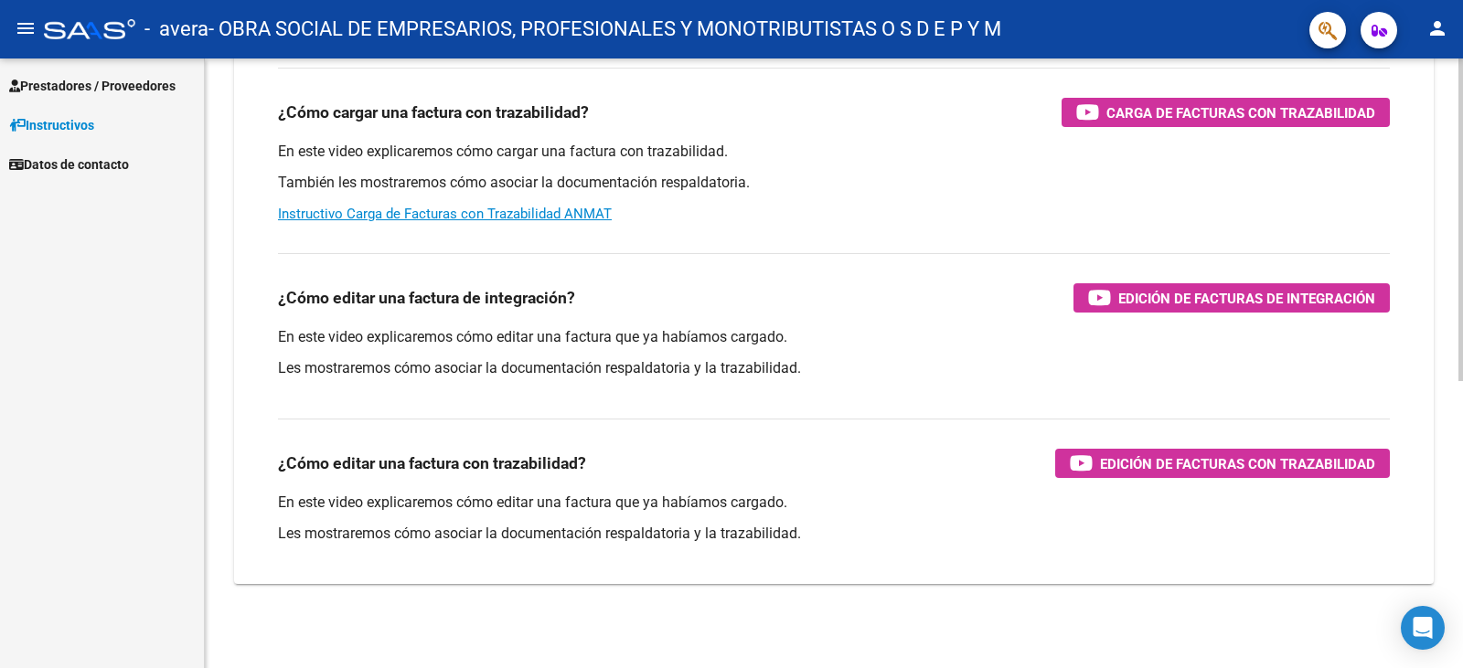
scroll to position [543, 0]
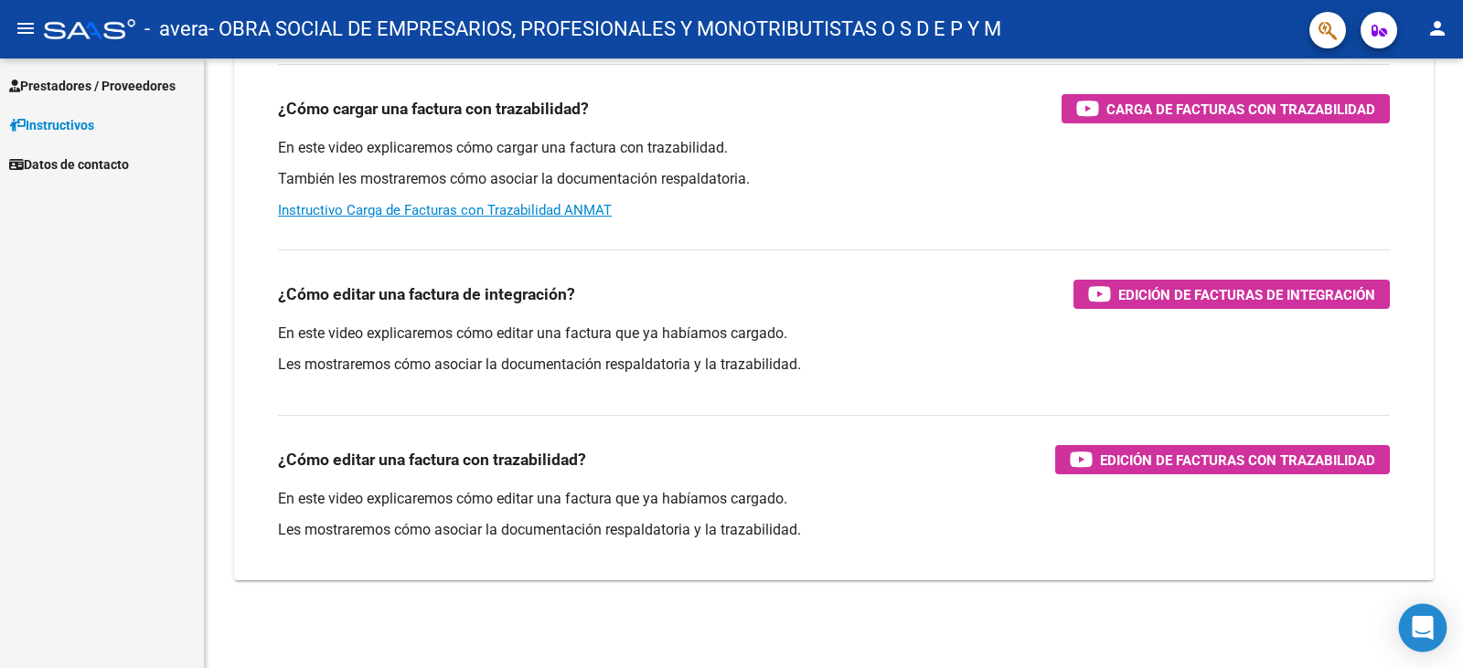
click at [1424, 642] on div "Open Intercom Messenger" at bounding box center [1423, 628] width 48 height 48
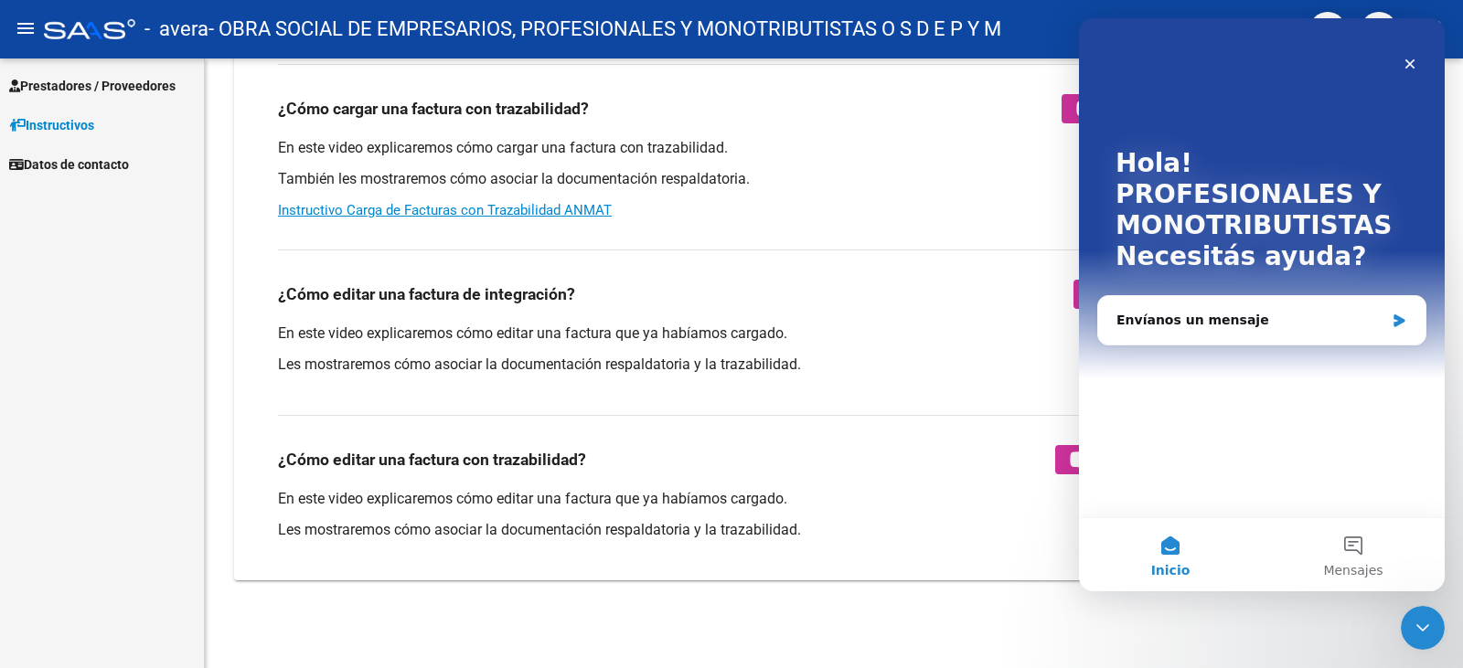
scroll to position [0, 0]
click at [1220, 311] on div "Envíanos un mensaje" at bounding box center [1250, 320] width 268 height 19
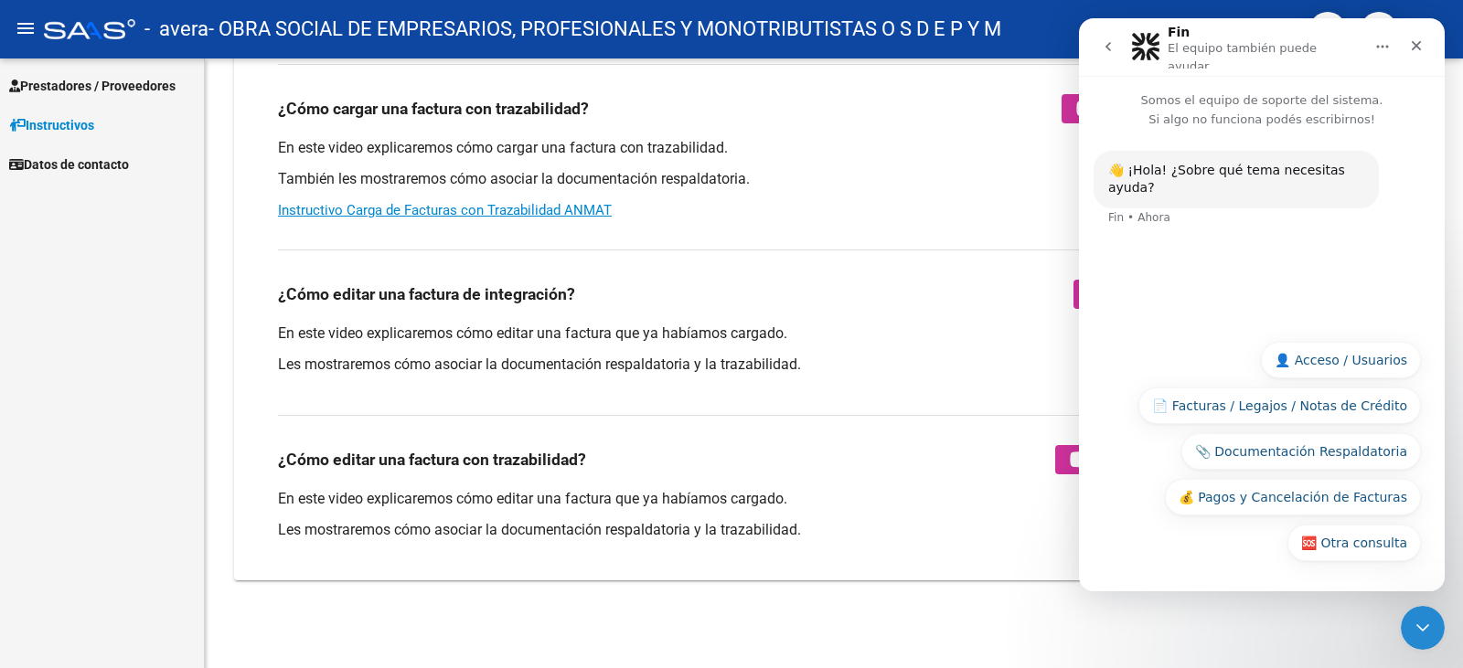
click at [120, 367] on div "Prestadores / Proveedores Facturas - Listado/Carga Facturas - Documentación Pag…" at bounding box center [102, 364] width 204 height 610
click at [1406, 620] on div "Cerrar Intercom Messenger" at bounding box center [1420, 625] width 44 height 44
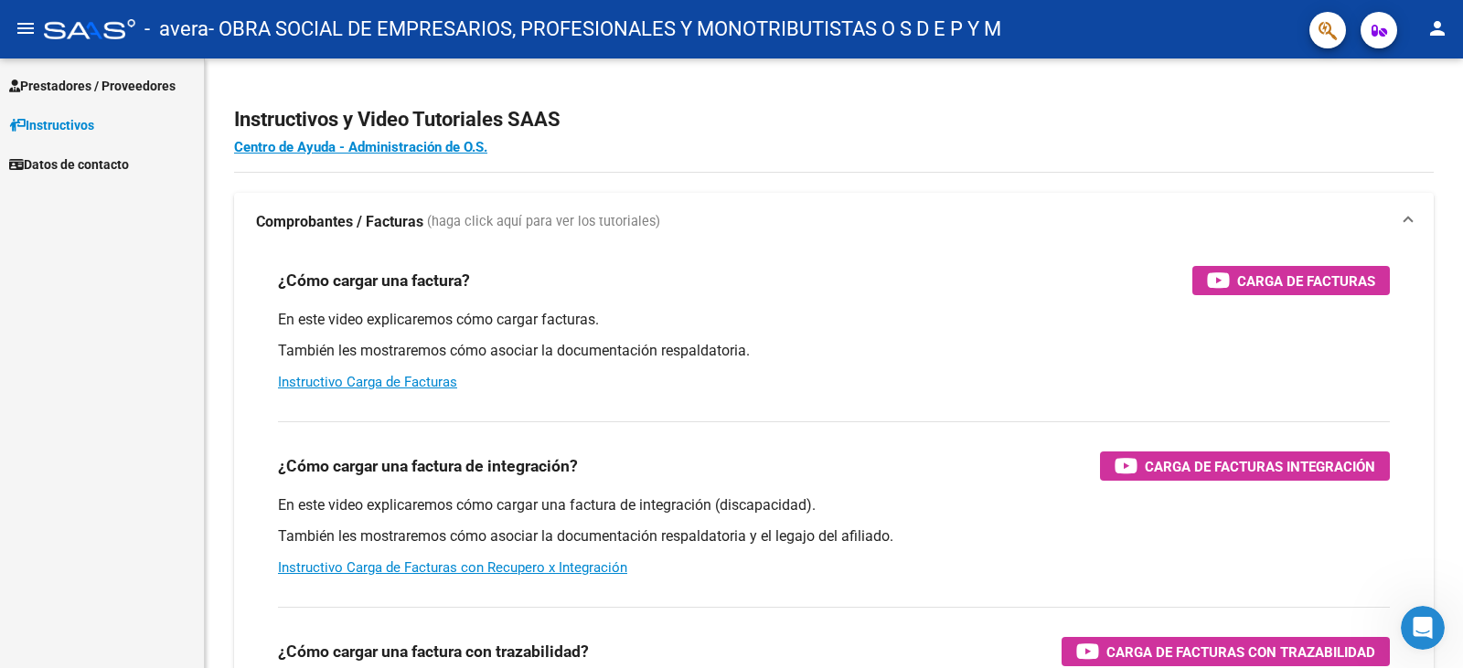
click at [139, 87] on span "Prestadores / Proveedores" at bounding box center [92, 86] width 166 height 20
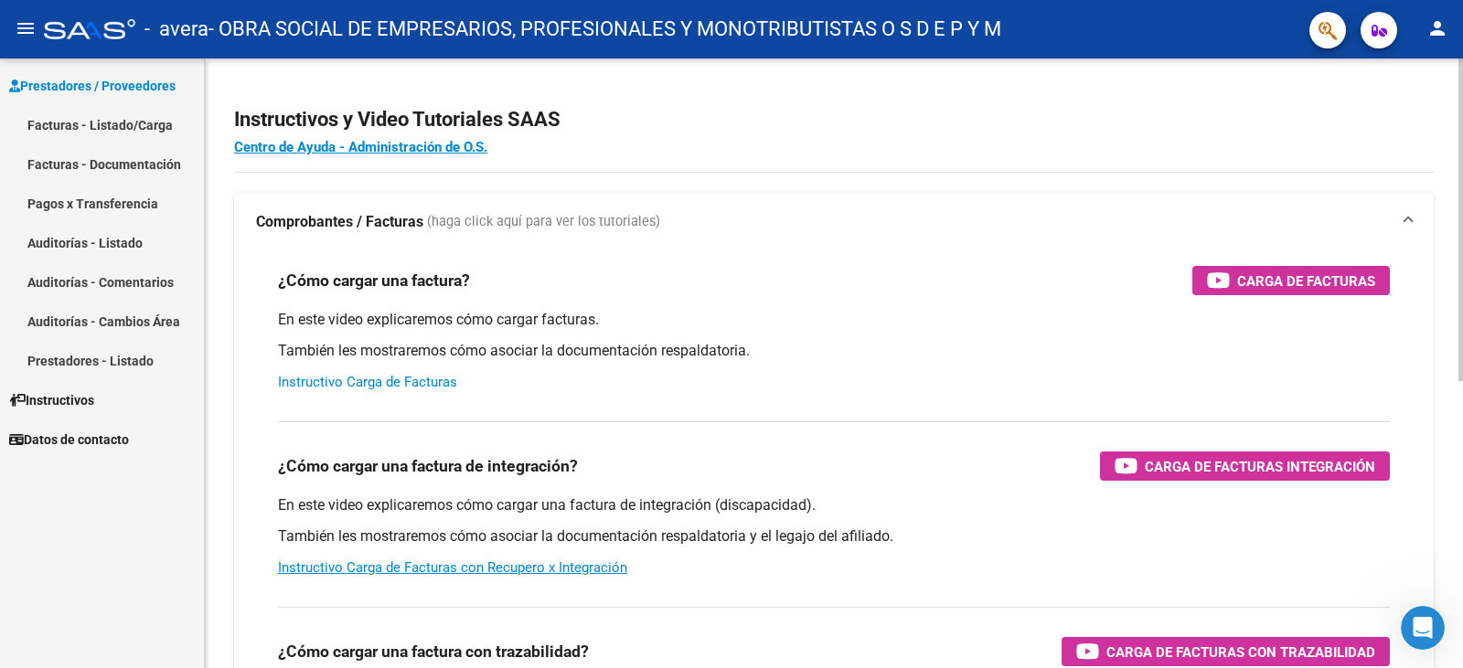
click at [397, 384] on link "Instructivo Carga de Facturas" at bounding box center [367, 382] width 179 height 16
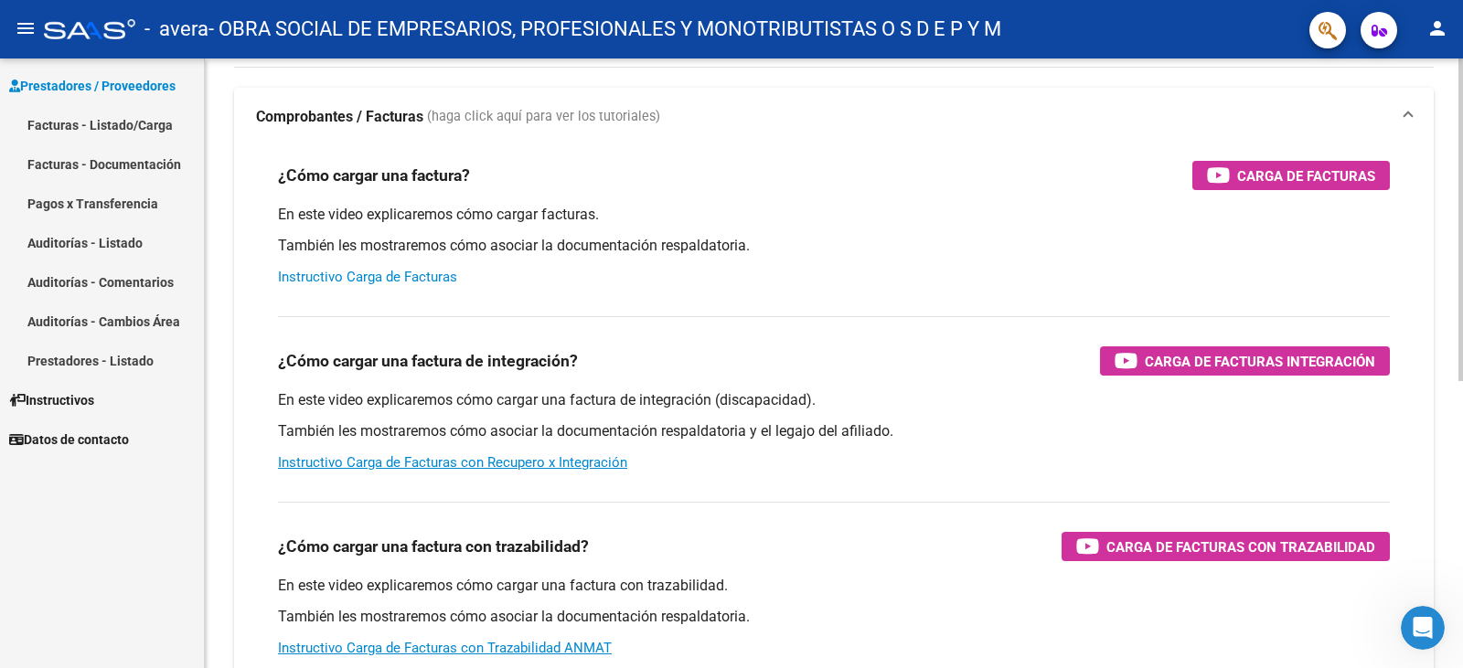
scroll to position [86, 0]
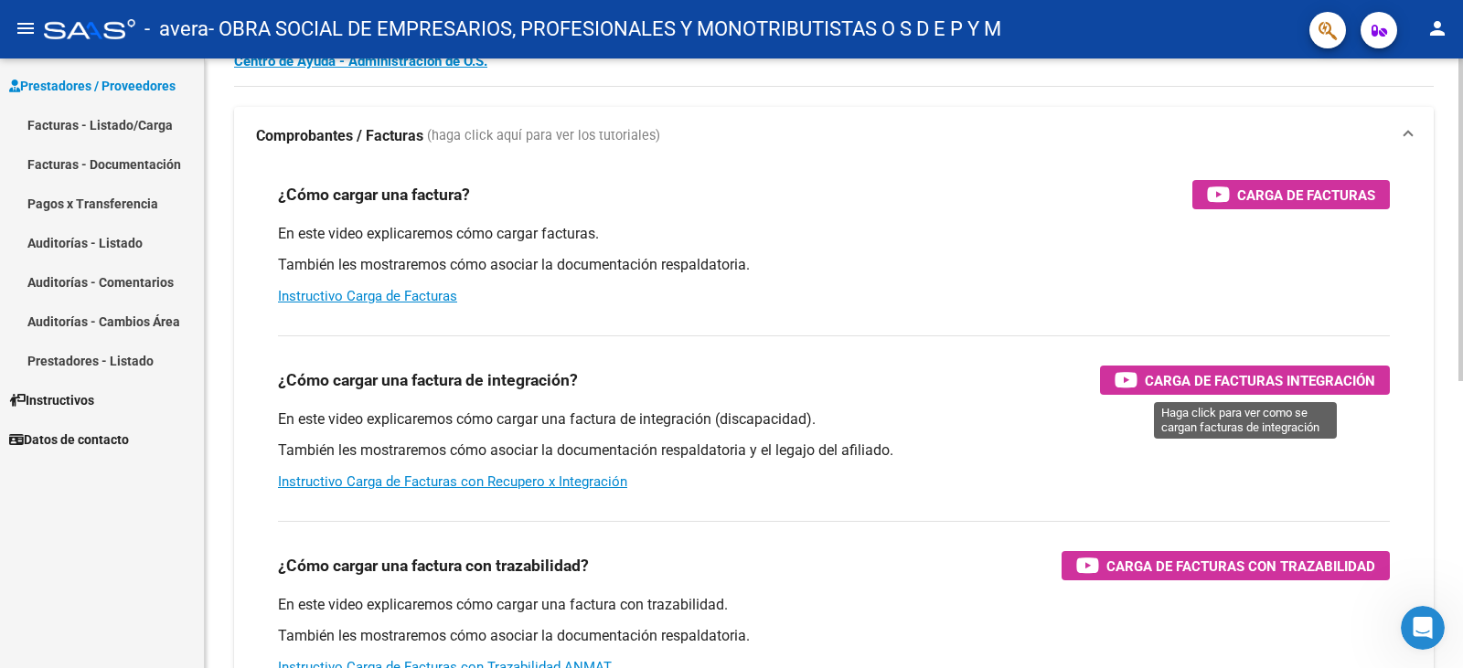
click at [1143, 379] on div "Carga de Facturas Integración" at bounding box center [1244, 380] width 261 height 29
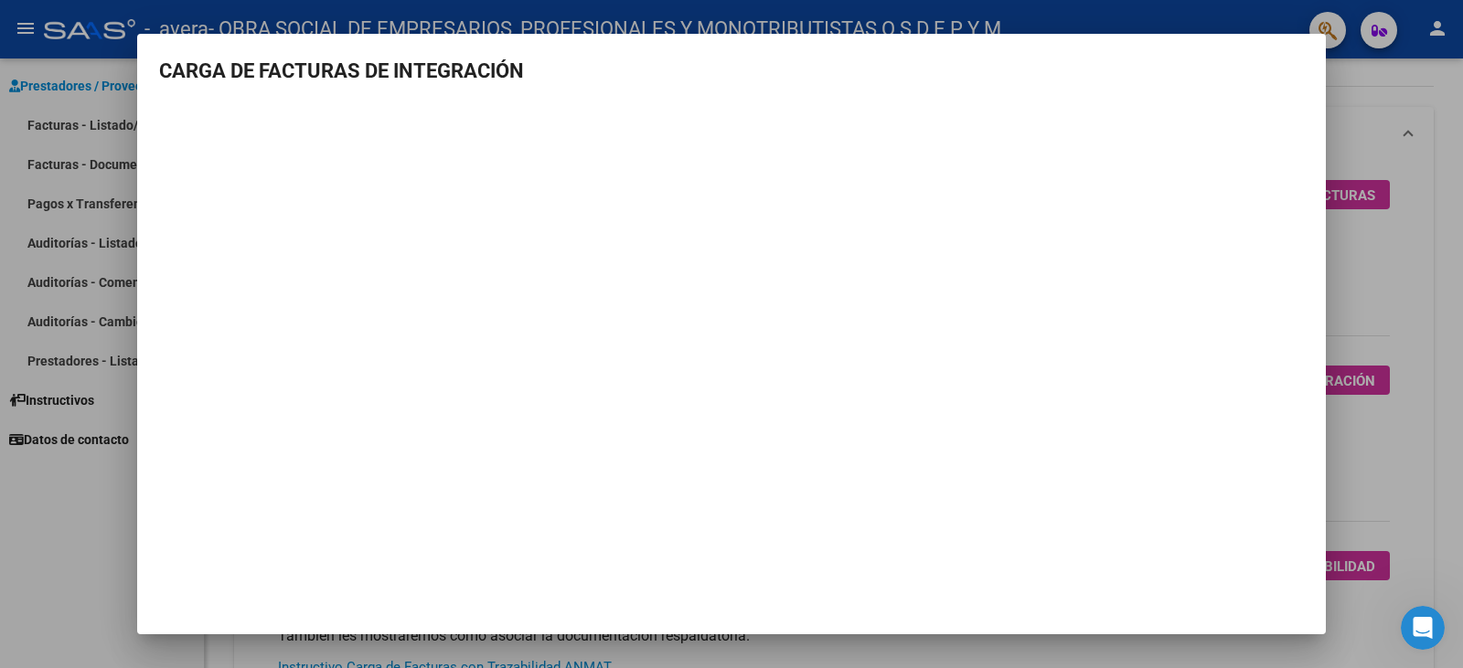
click at [1444, 307] on div at bounding box center [731, 334] width 1463 height 668
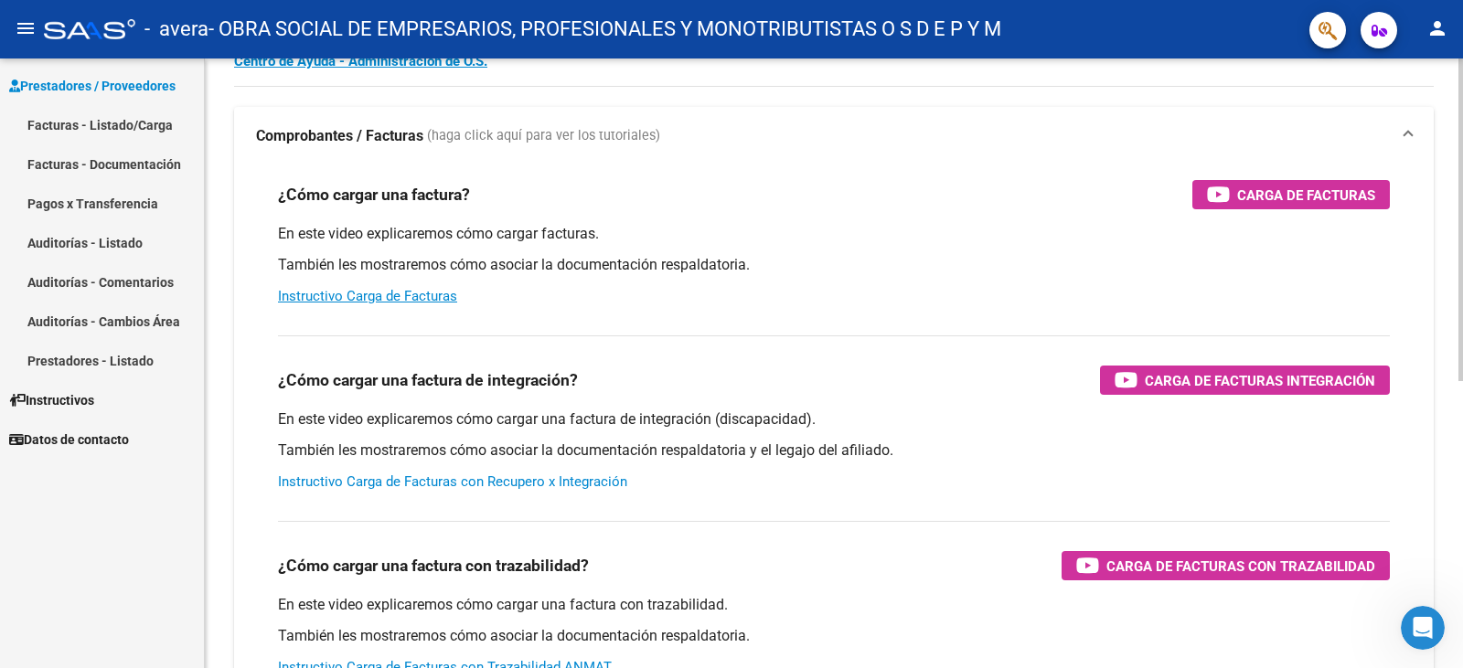
click at [346, 482] on link "Instructivo Carga de Facturas con Recupero x Integración" at bounding box center [452, 481] width 349 height 16
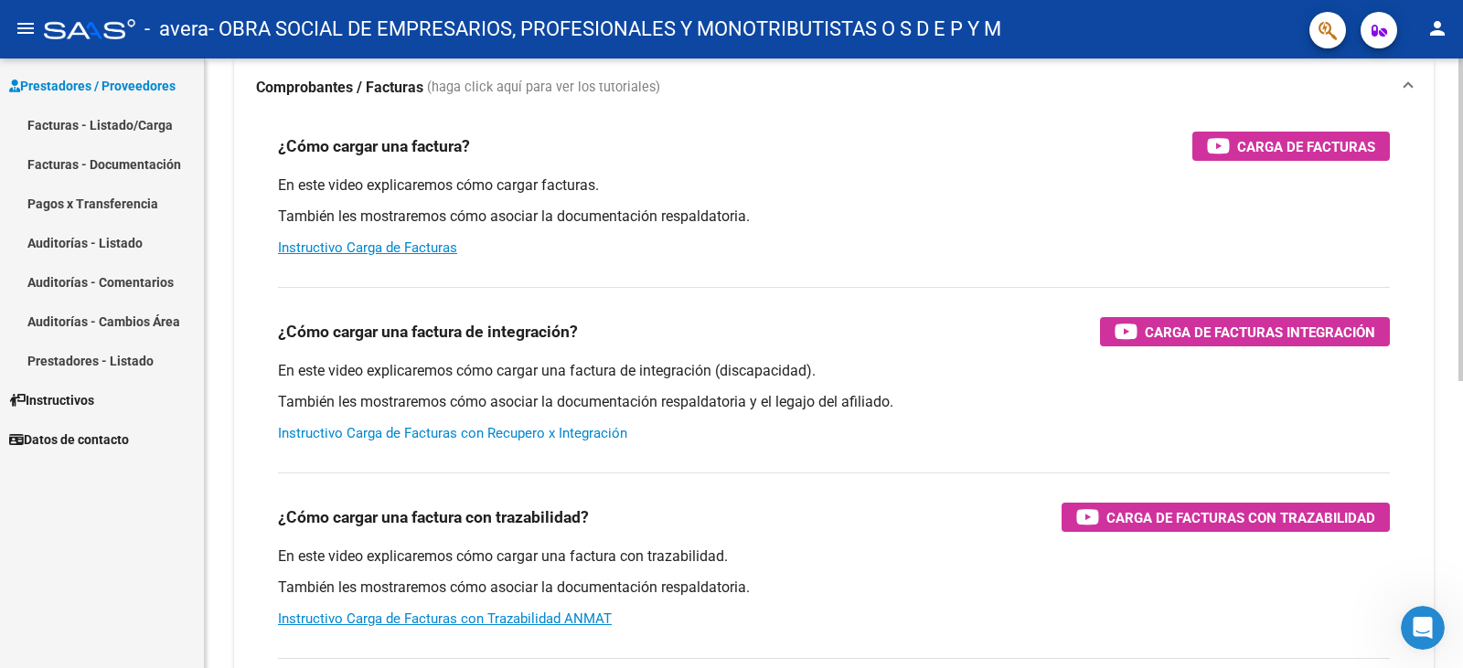
scroll to position [177, 0]
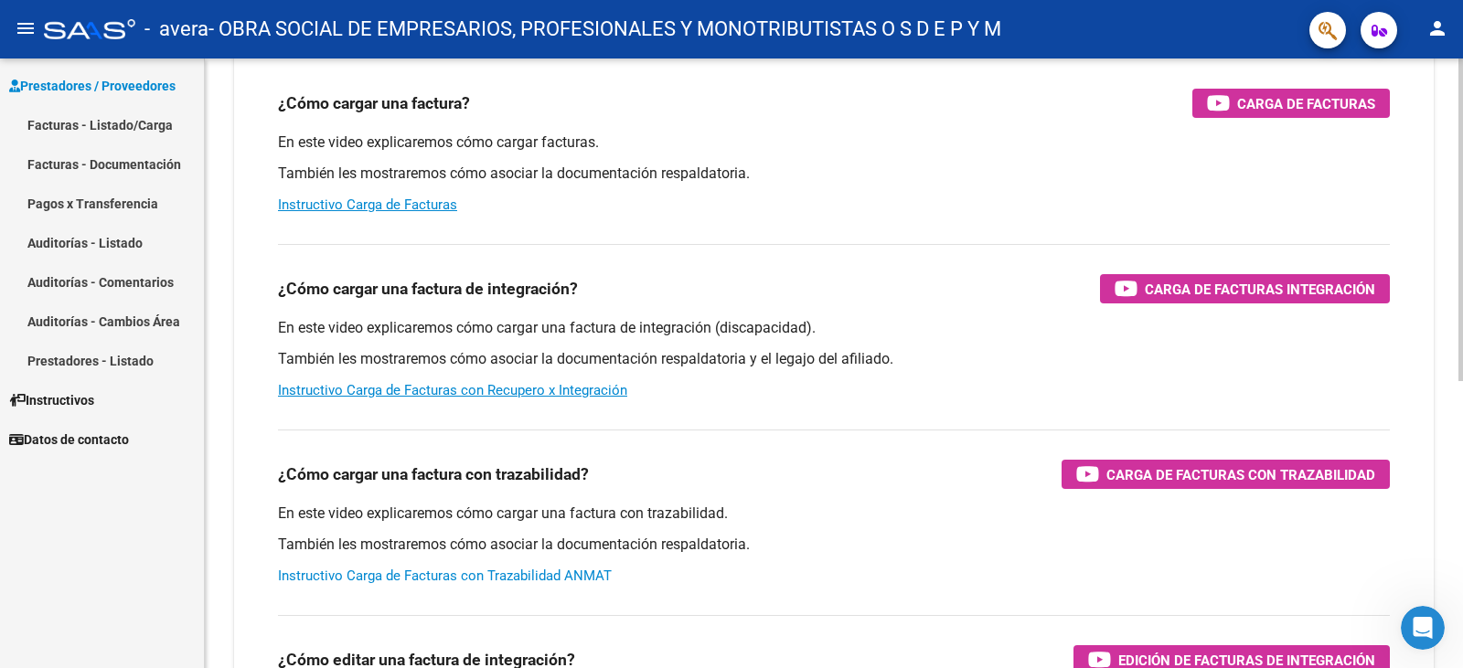
click at [508, 569] on link "Instructivo Carga de Facturas con Trazabilidad ANMAT" at bounding box center [445, 576] width 334 height 16
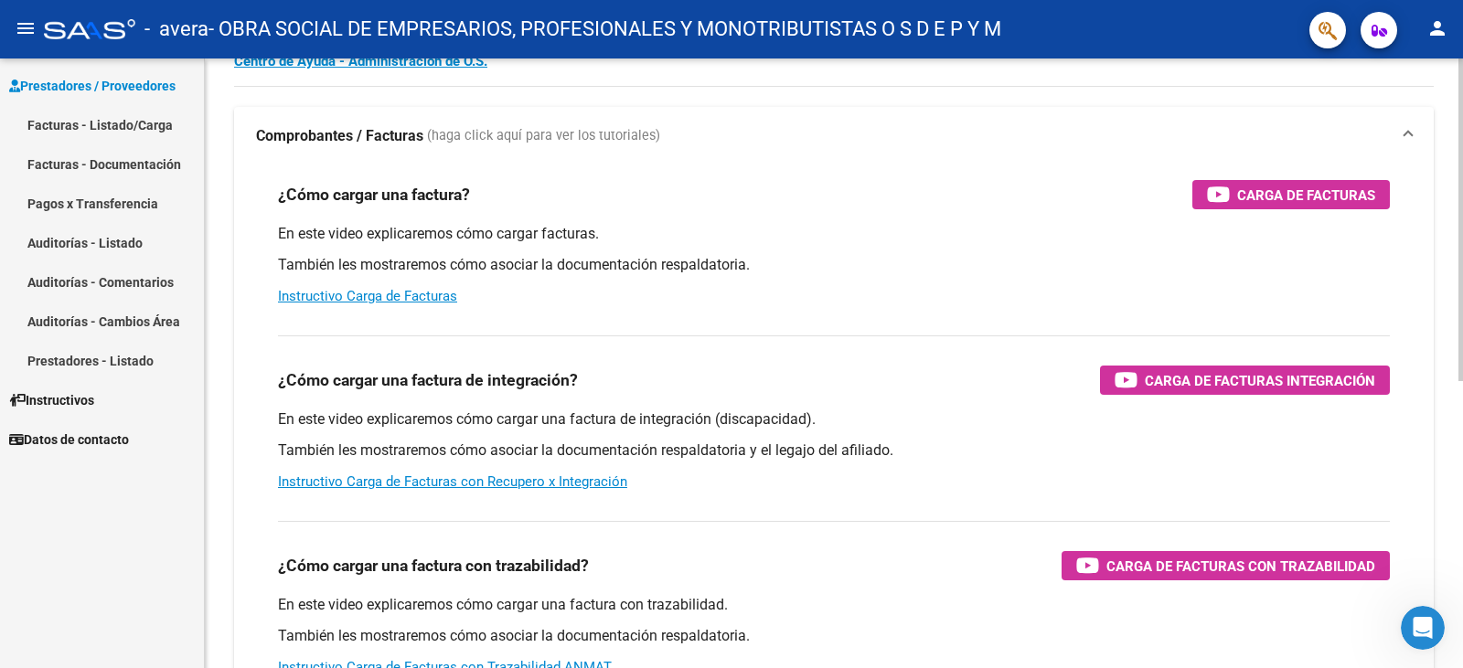
scroll to position [0, 0]
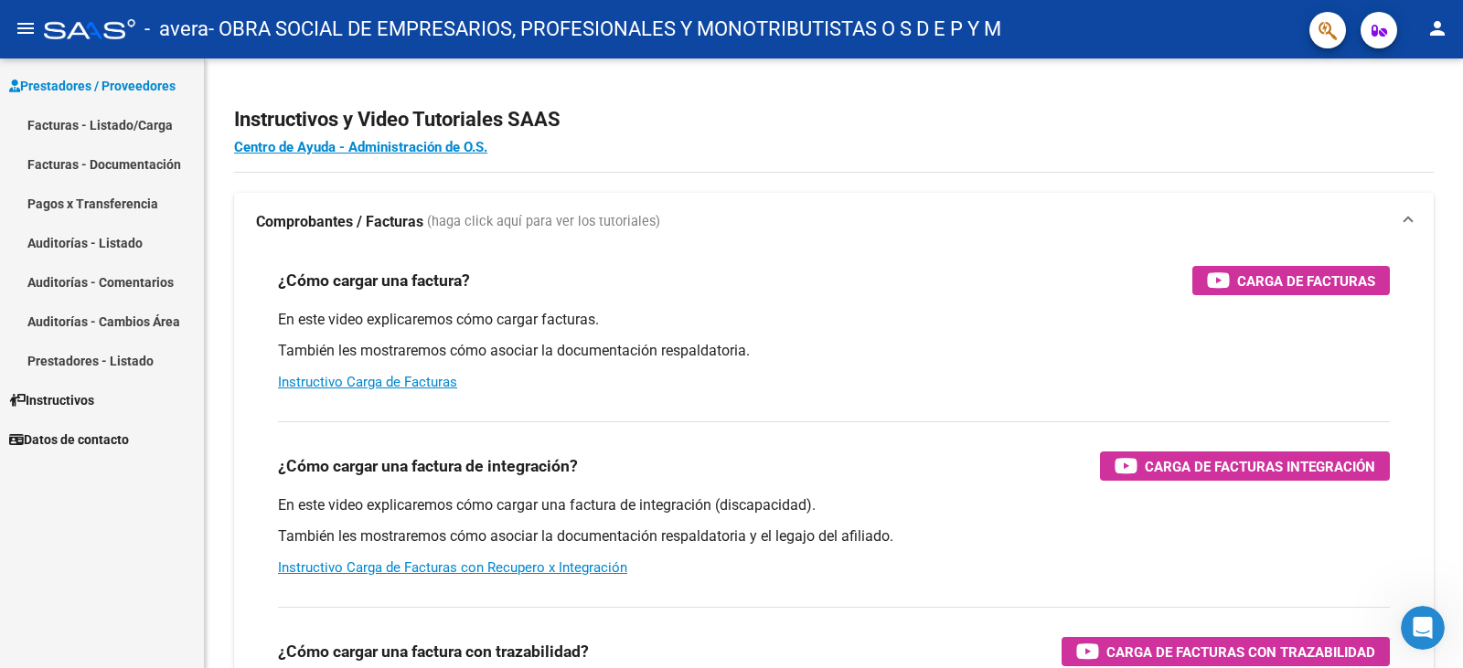
click at [119, 399] on link "Instructivos" at bounding box center [102, 399] width 204 height 39
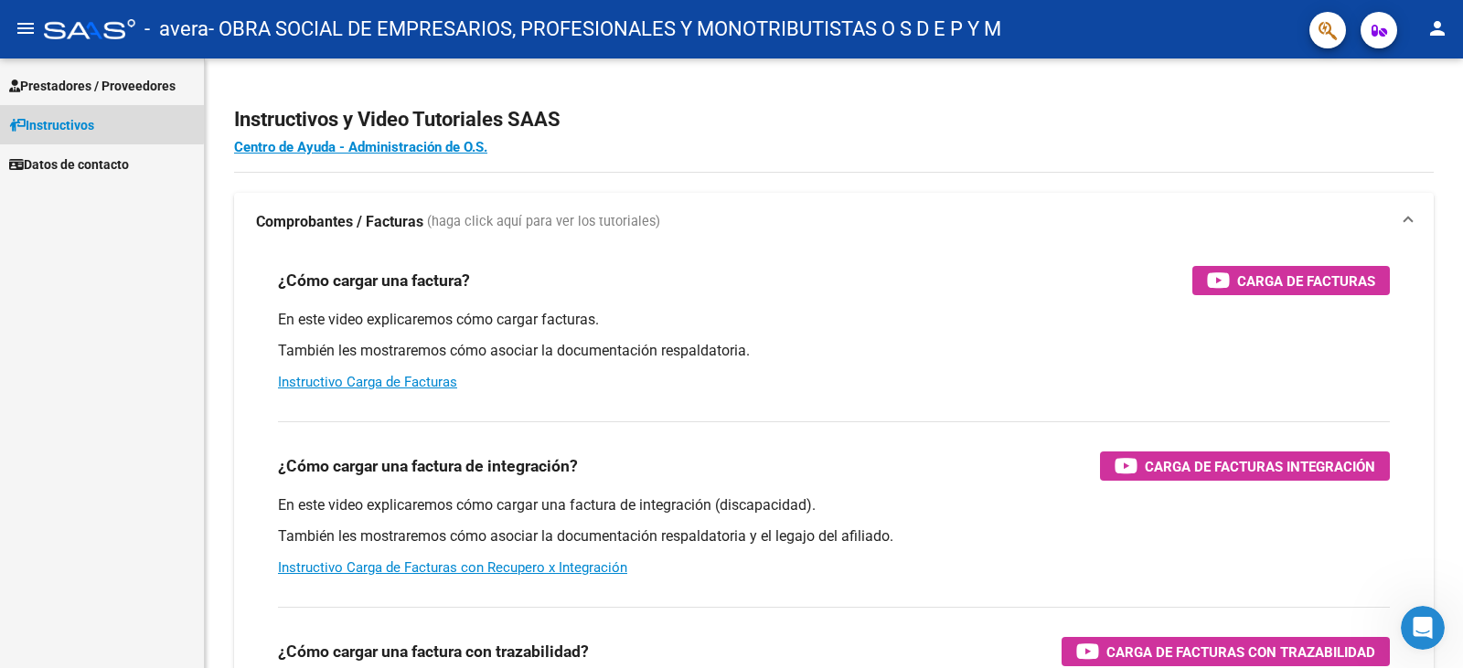
click at [94, 115] on span "Instructivos" at bounding box center [51, 125] width 85 height 20
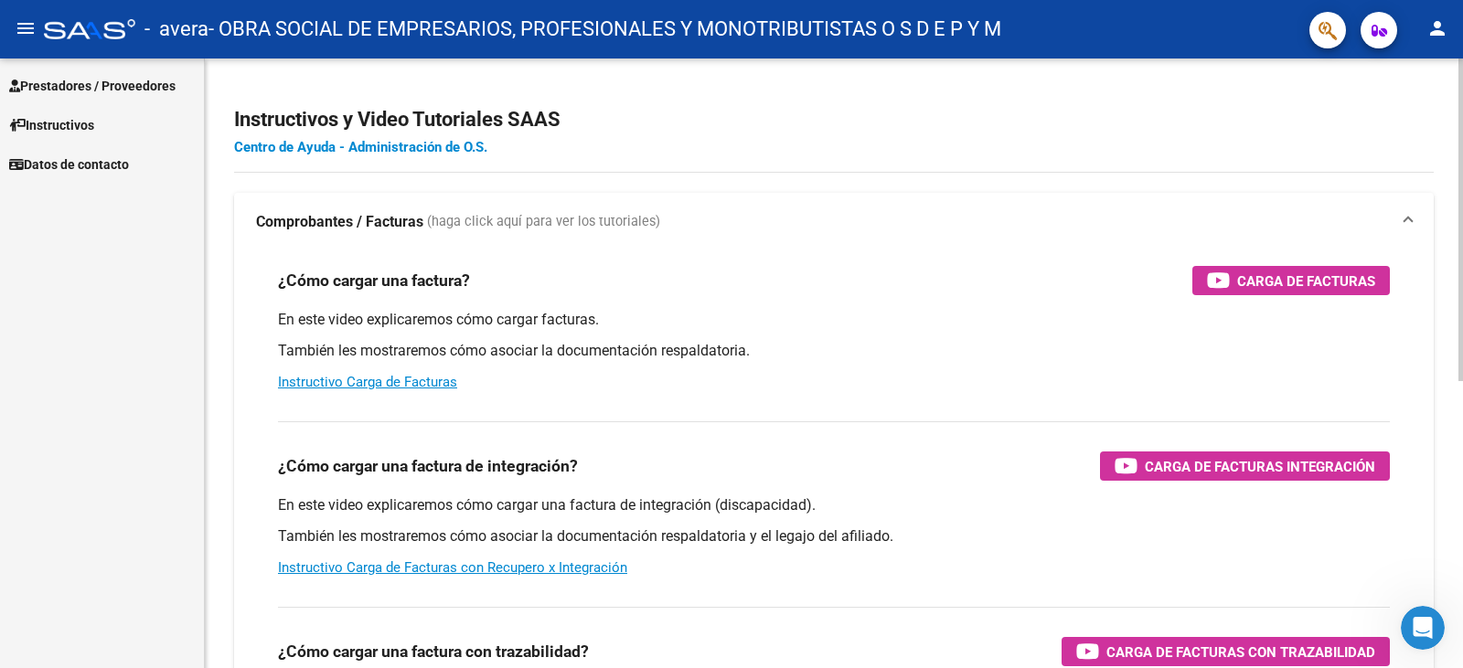
click at [459, 150] on link "Centro de Ayuda - Administración de O.S." at bounding box center [360, 147] width 253 height 16
click at [1411, 616] on icon "Abrir Intercom Messenger" at bounding box center [1420, 626] width 30 height 30
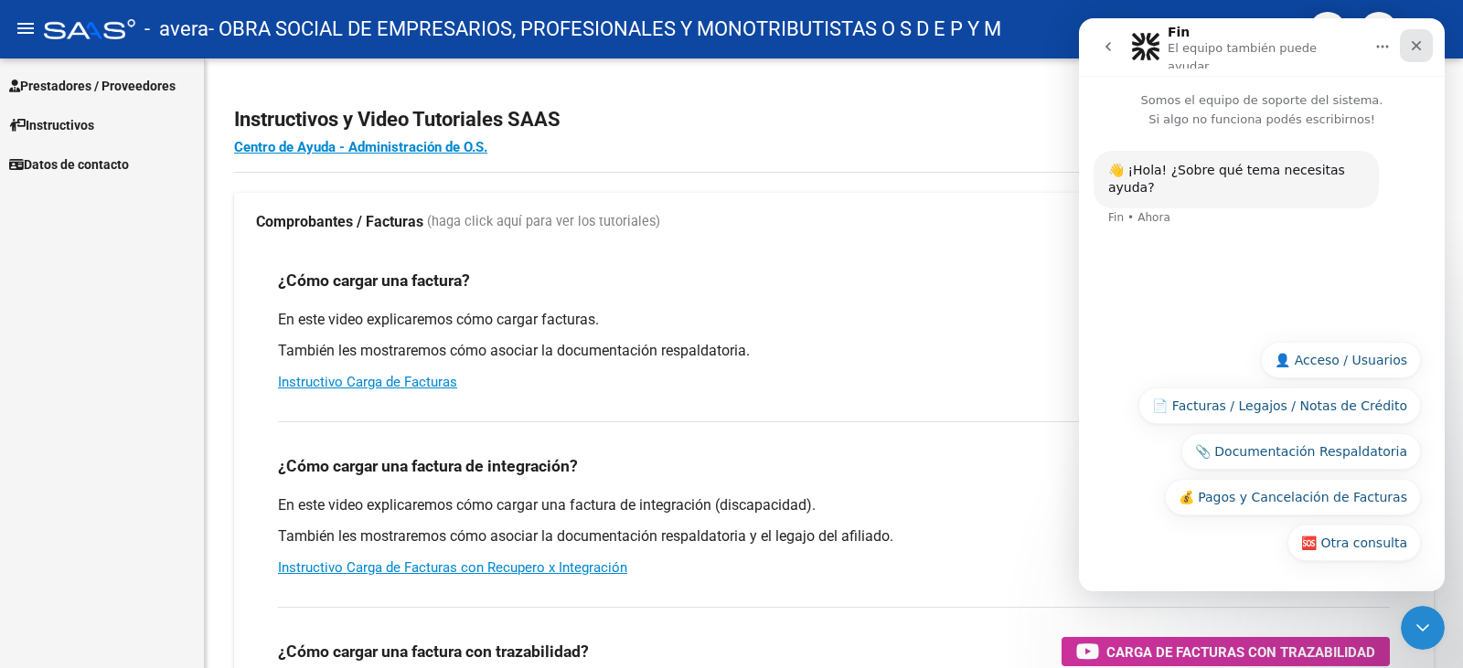
click at [1417, 41] on icon "Cerrar" at bounding box center [1416, 46] width 10 height 10
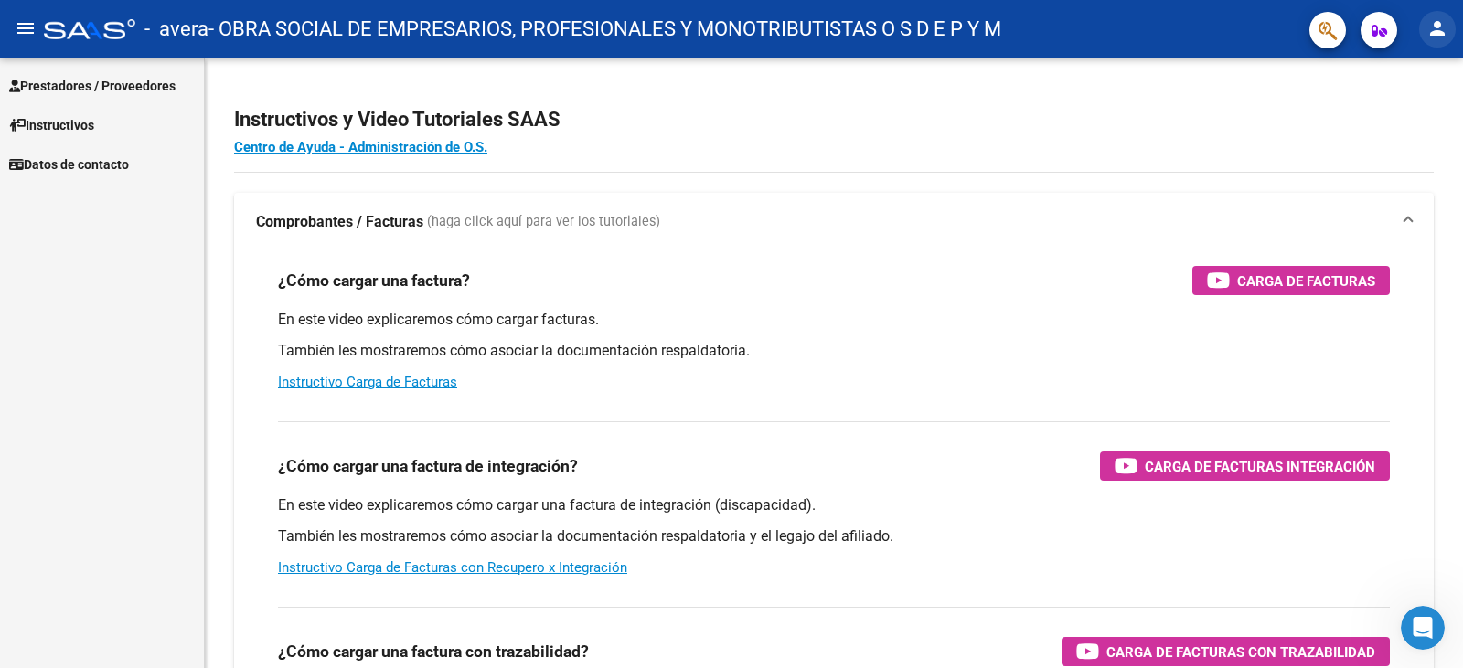
click at [1451, 34] on button "person" at bounding box center [1437, 29] width 37 height 37
click at [1451, 34] on div at bounding box center [731, 334] width 1463 height 668
click at [1436, 36] on mat-icon "person" at bounding box center [1437, 28] width 22 height 22
click at [1393, 70] on button "person Mi Perfil" at bounding box center [1400, 77] width 112 height 44
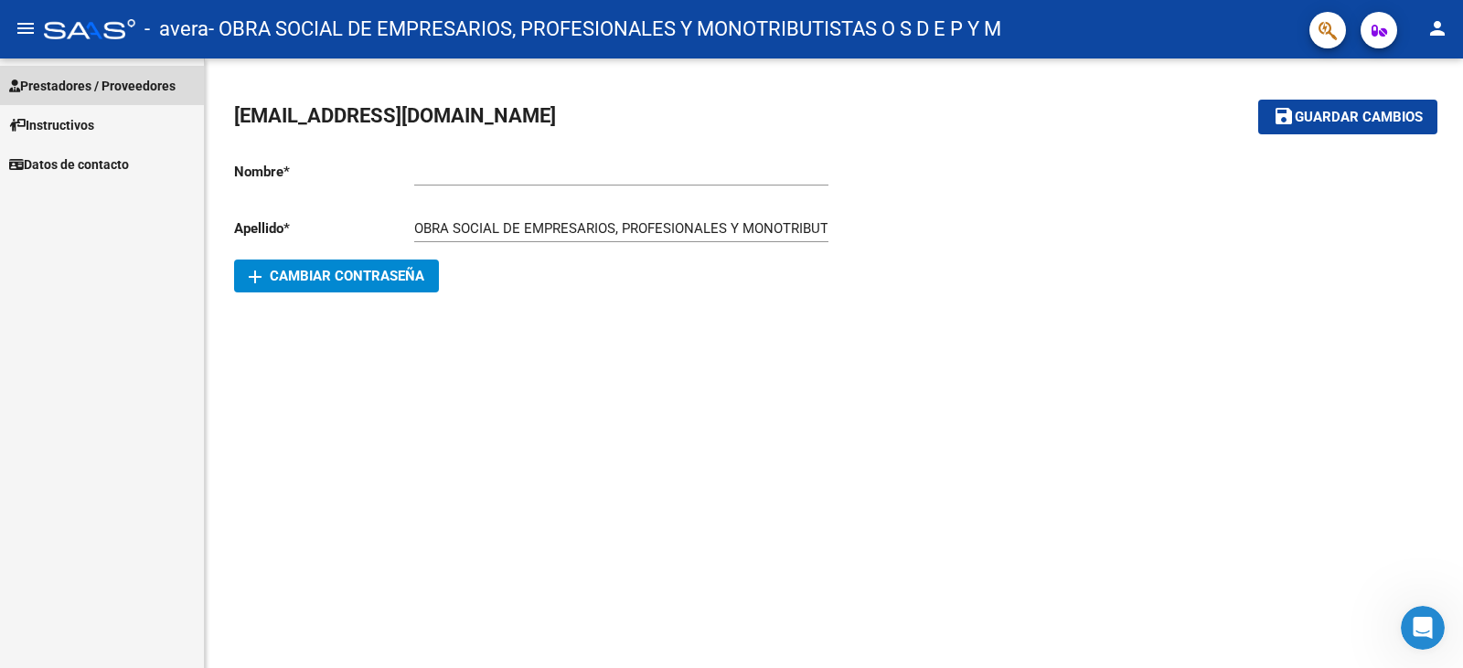
click at [66, 80] on span "Prestadores / Proveedores" at bounding box center [92, 86] width 166 height 20
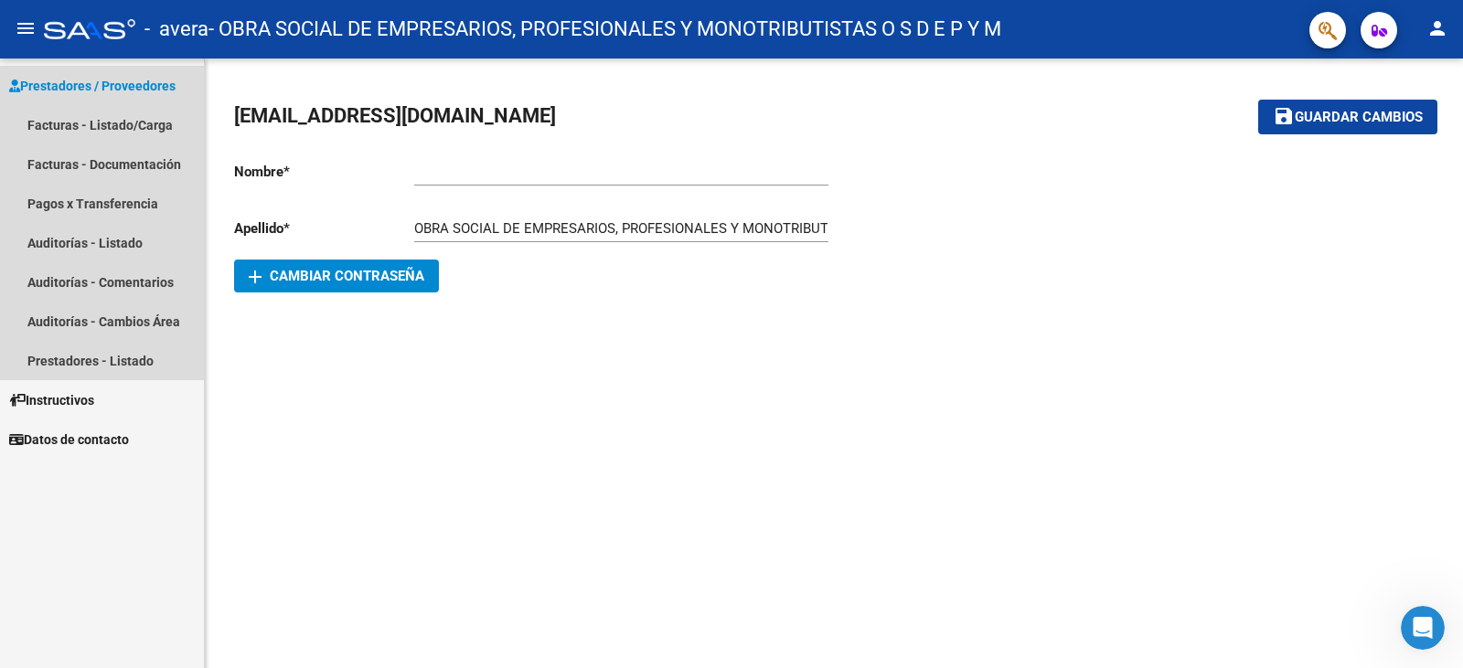
click at [66, 80] on span "Prestadores / Proveedores" at bounding box center [92, 86] width 166 height 20
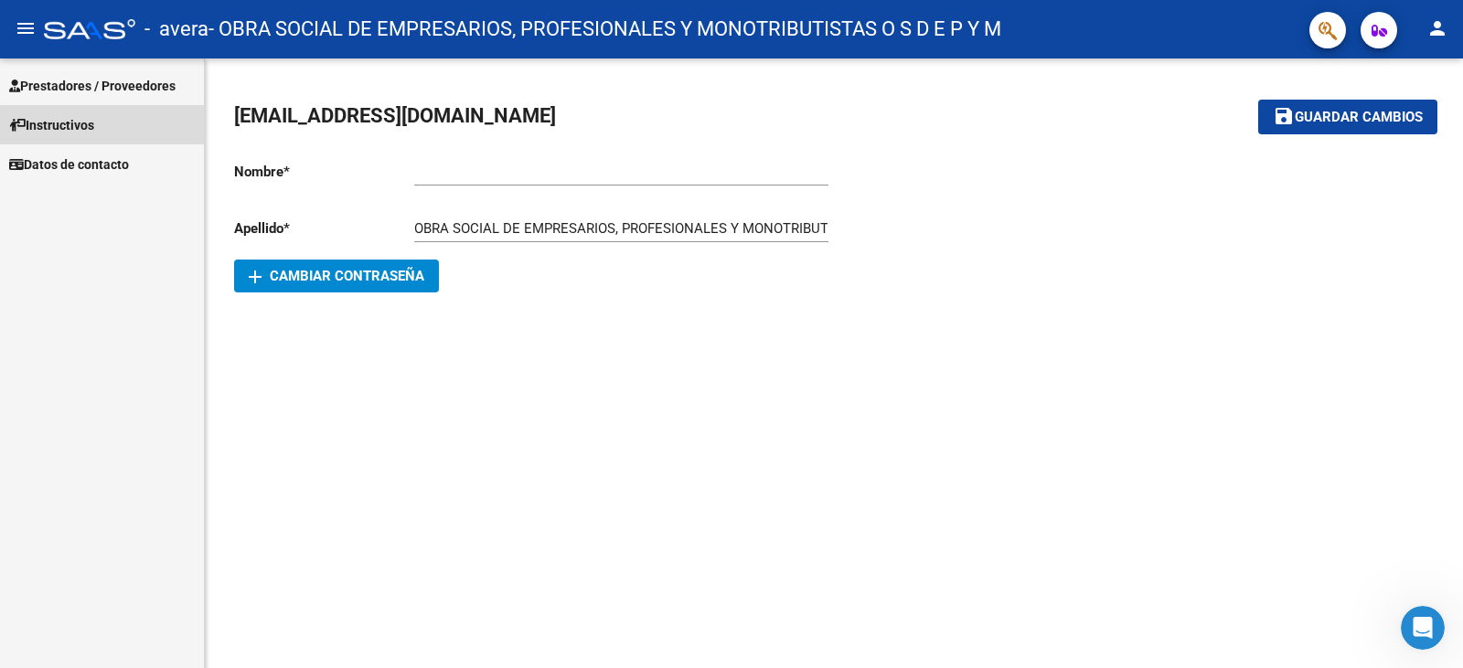
click at [112, 144] on link "Instructivos" at bounding box center [102, 124] width 204 height 39
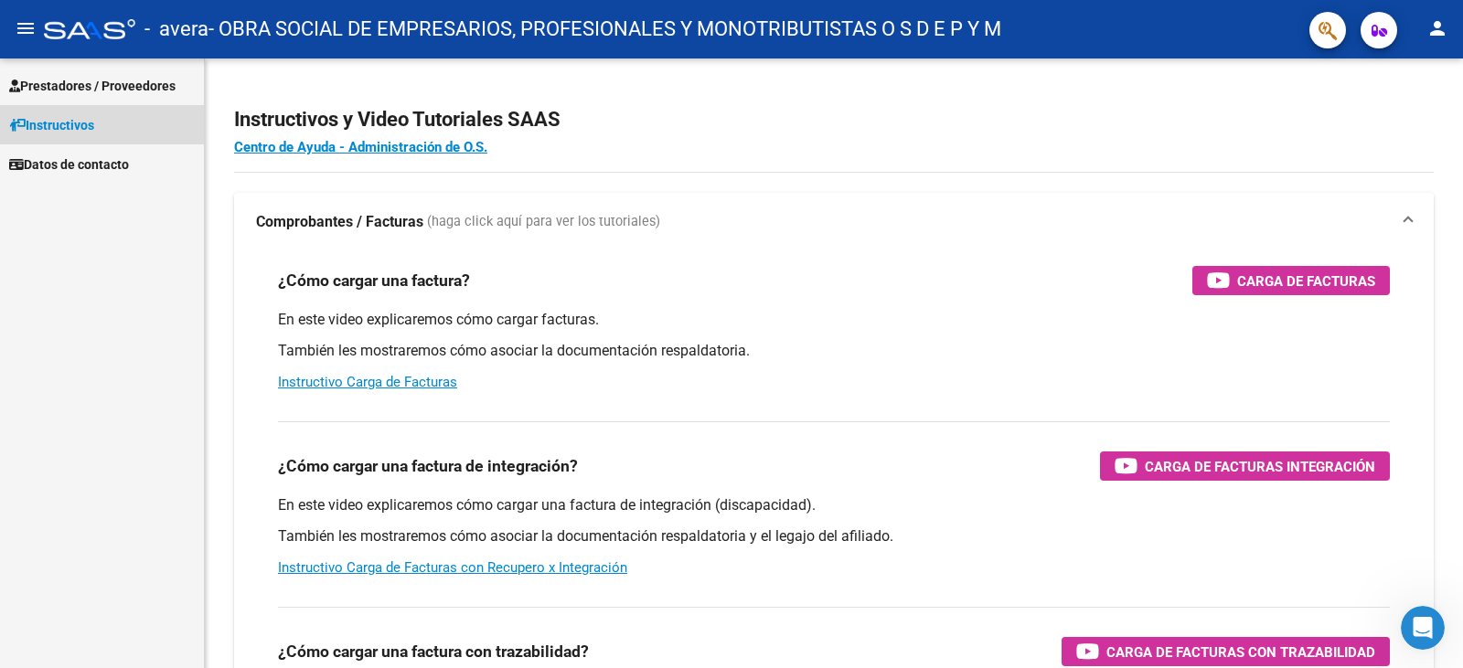
click at [112, 144] on link "Instructivos" at bounding box center [102, 124] width 204 height 39
click at [56, 155] on span "Datos de contacto" at bounding box center [69, 164] width 120 height 20
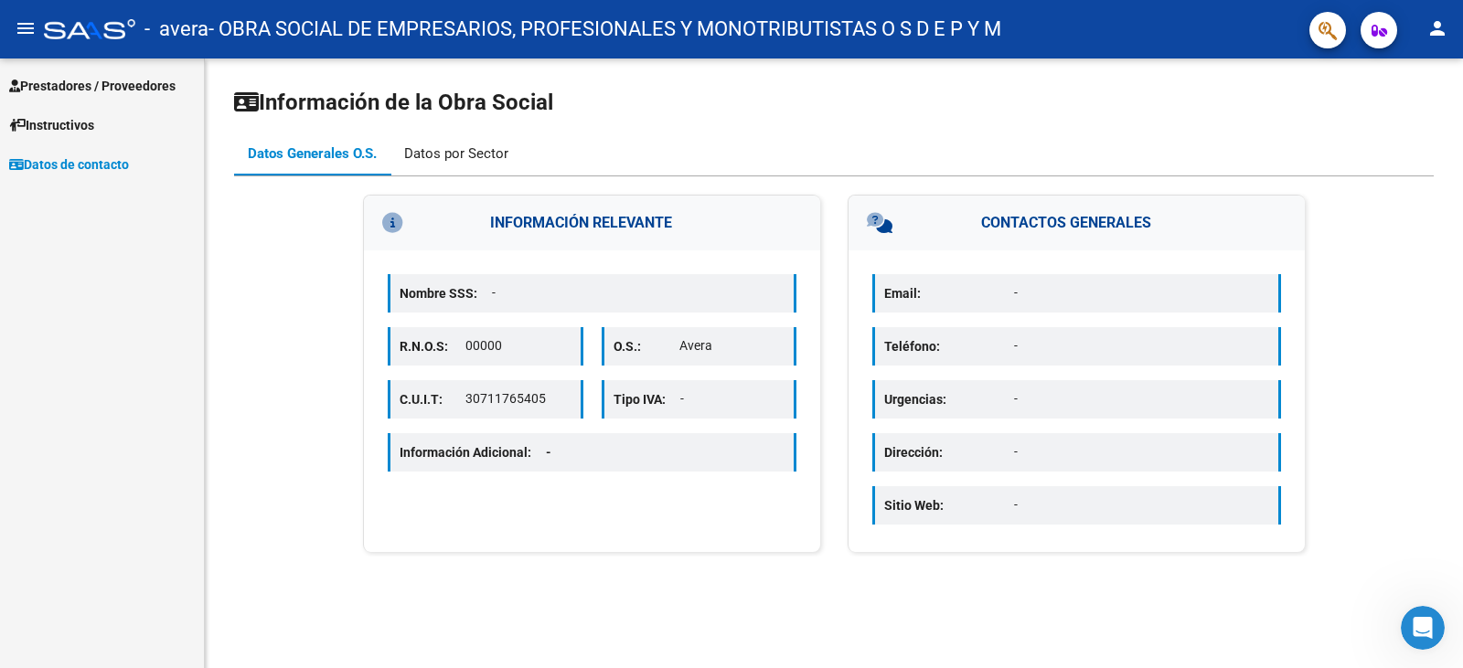
click at [441, 154] on div "Datos por Sector" at bounding box center [456, 154] width 104 height 20
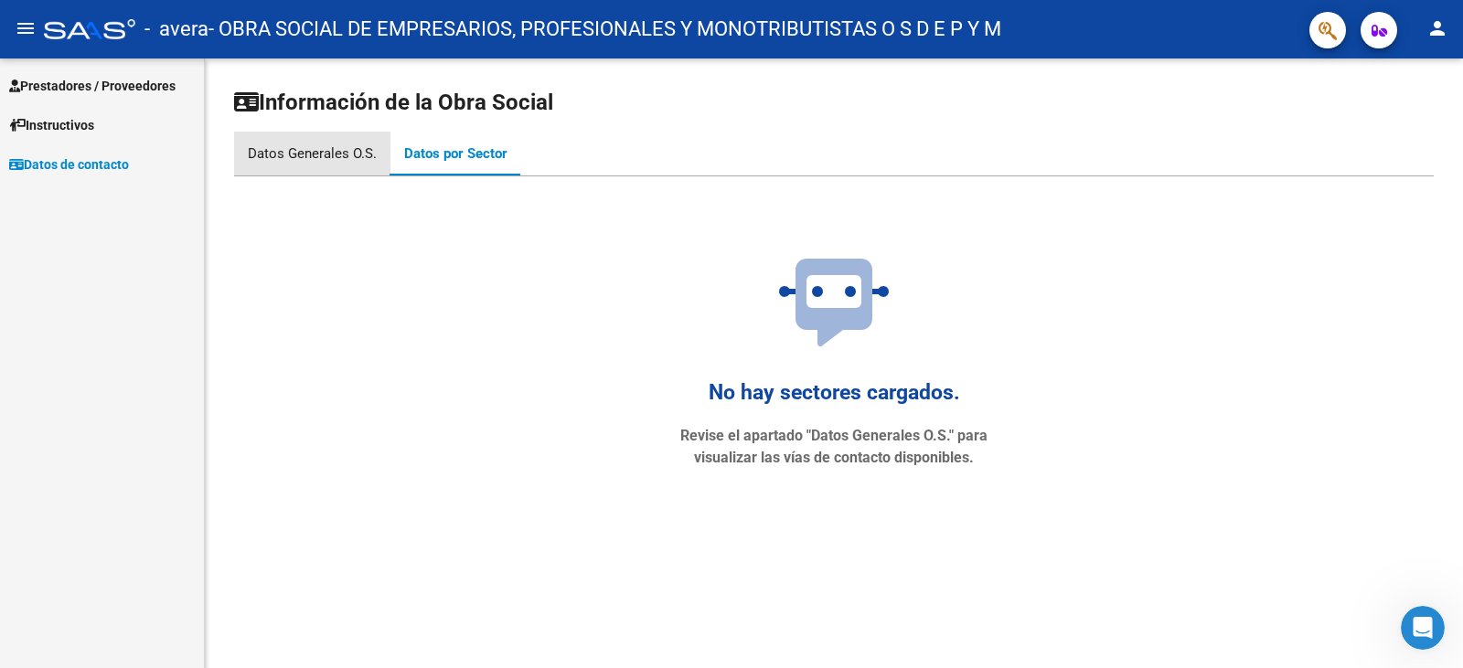
click at [360, 157] on div "Datos Generales O.S." at bounding box center [312, 154] width 129 height 20
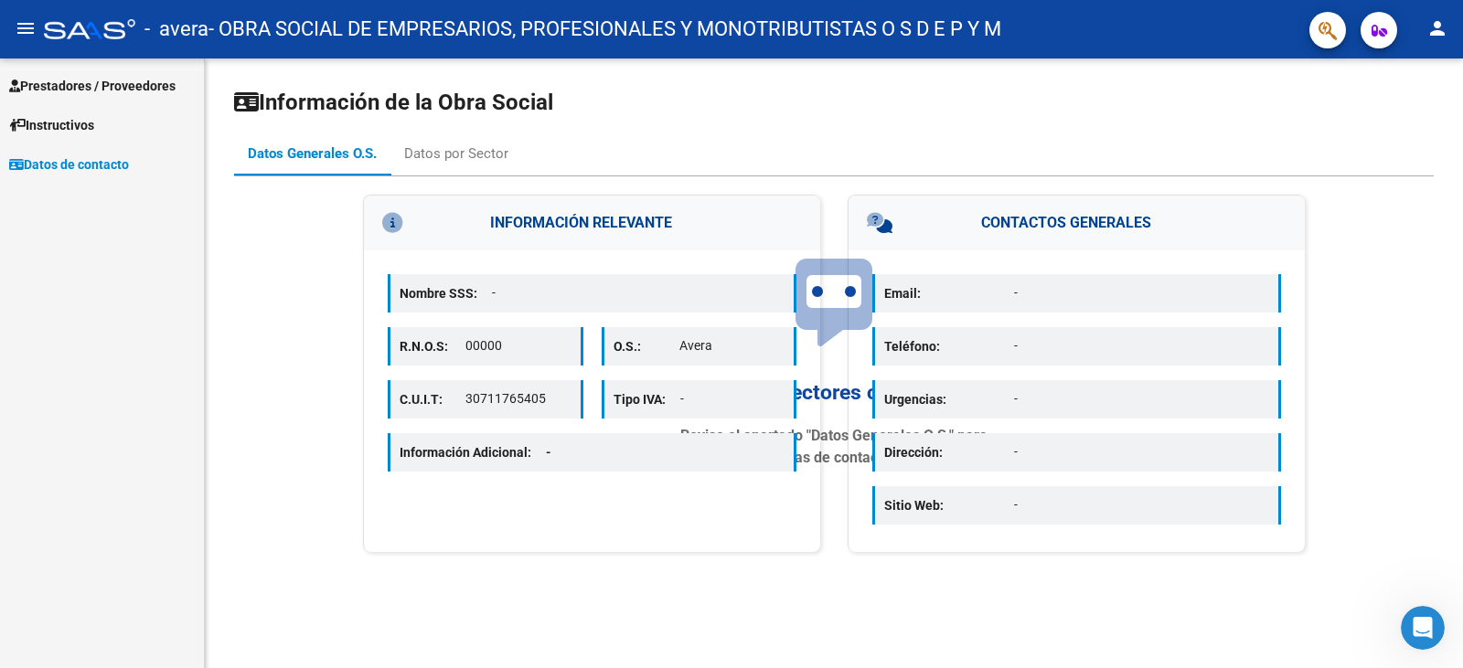
click at [109, 119] on link "Instructivos" at bounding box center [102, 124] width 204 height 39
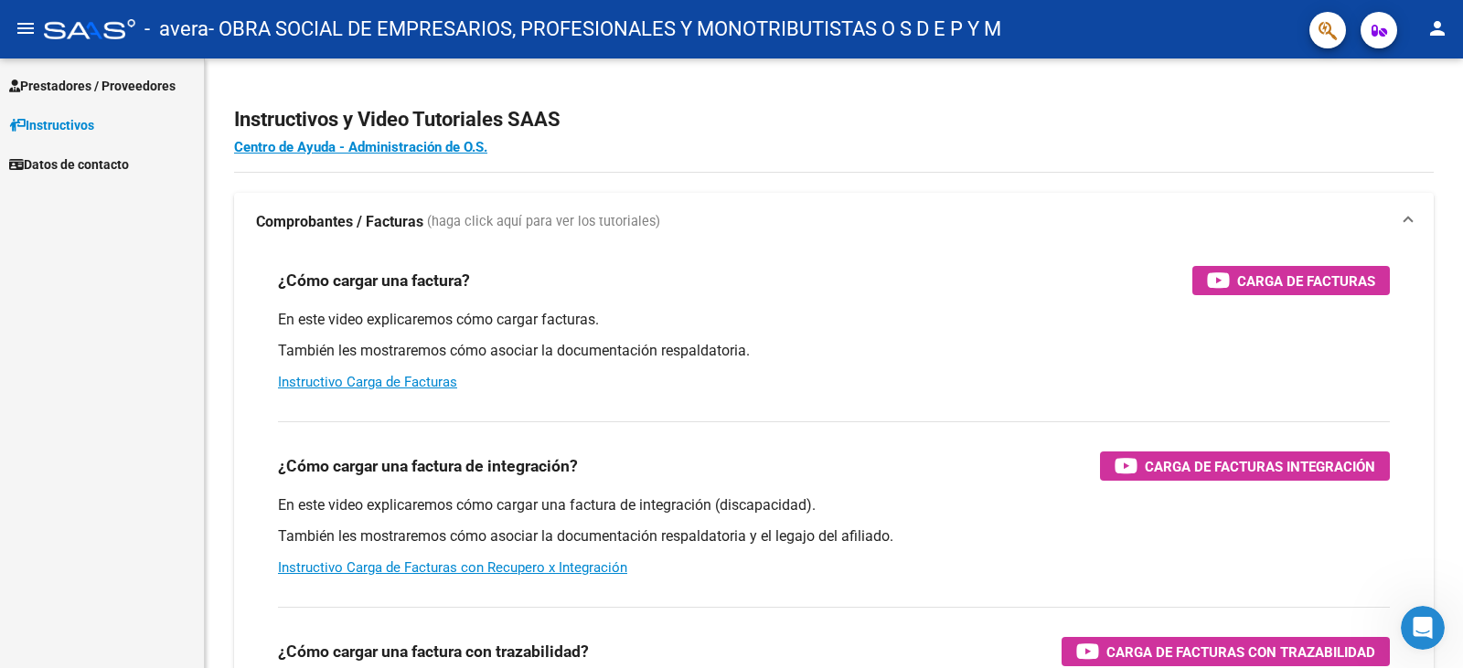
click at [108, 86] on span "Prestadores / Proveedores" at bounding box center [92, 86] width 166 height 20
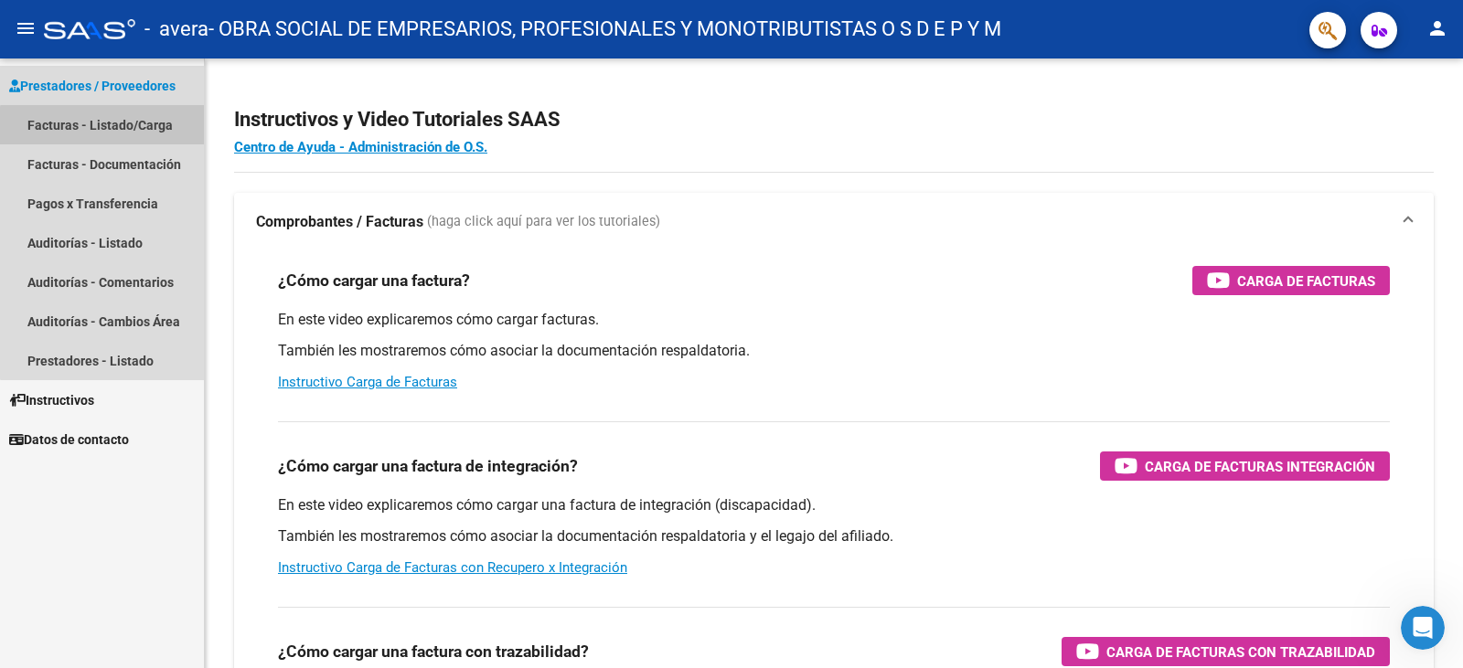
click at [122, 136] on link "Facturas - Listado/Carga" at bounding box center [102, 124] width 204 height 39
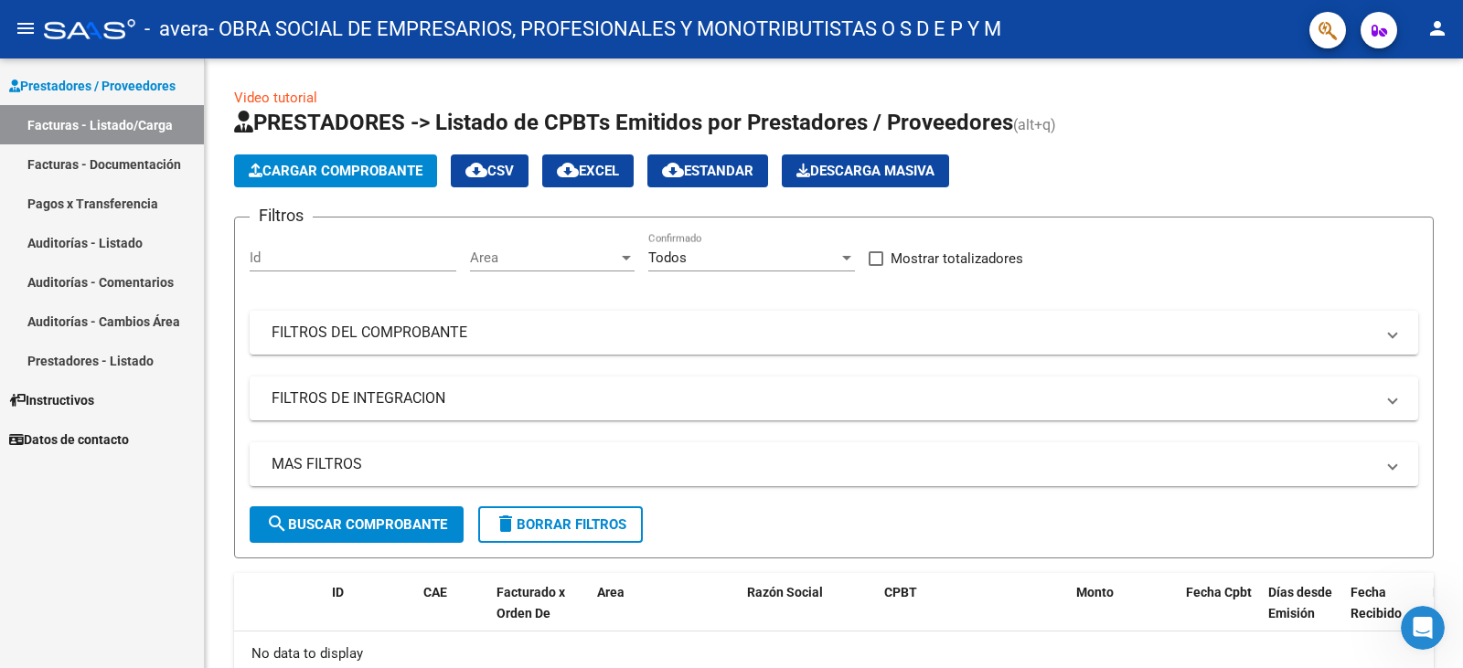
click at [107, 168] on link "Facturas - Documentación" at bounding box center [102, 163] width 204 height 39
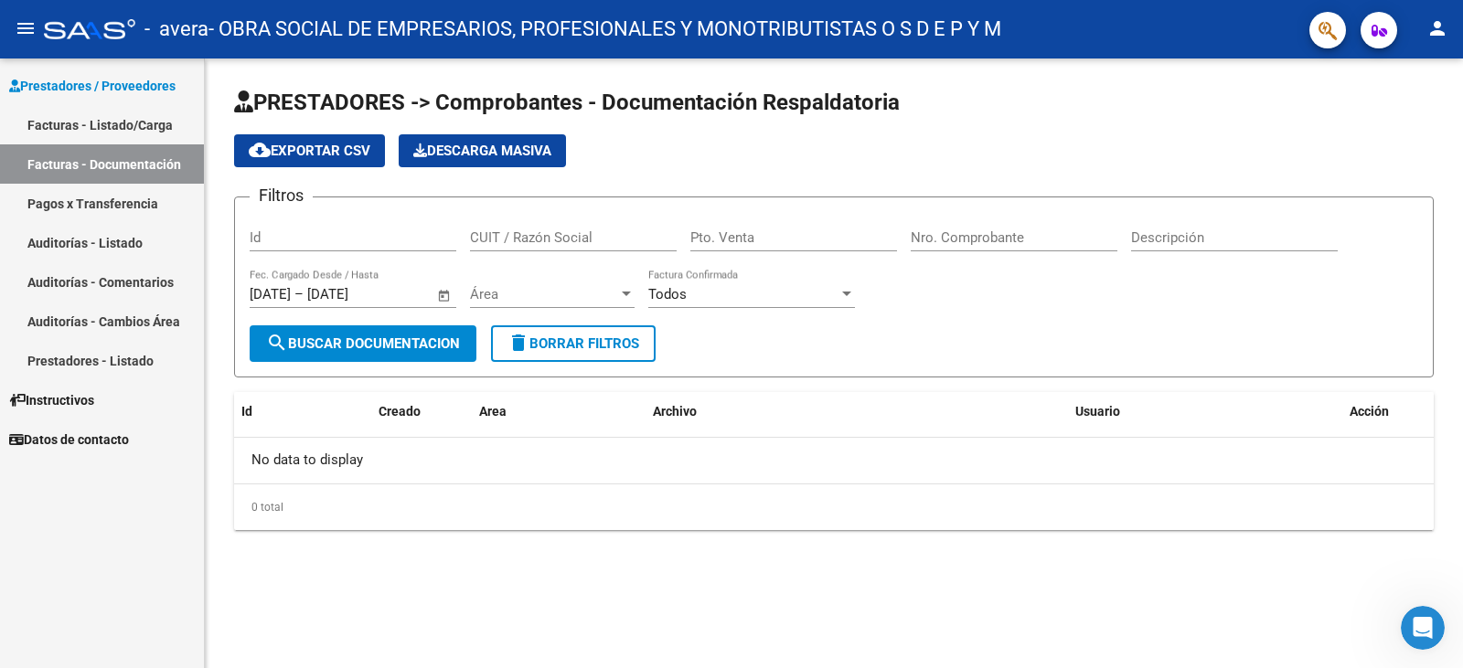
click at [107, 213] on link "Pagos x Transferencia" at bounding box center [102, 203] width 204 height 39
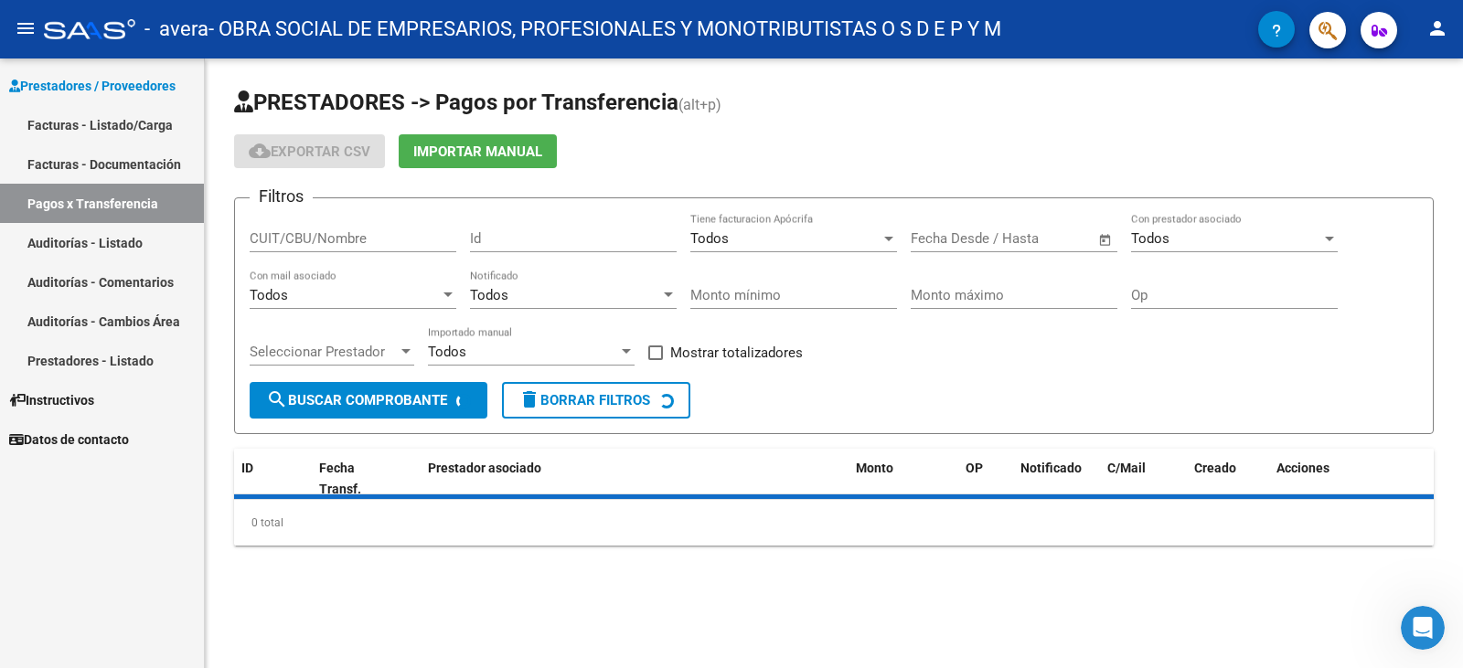
click at [115, 250] on link "Auditorías - Listado" at bounding box center [102, 242] width 204 height 39
